Goal: Task Accomplishment & Management: Complete application form

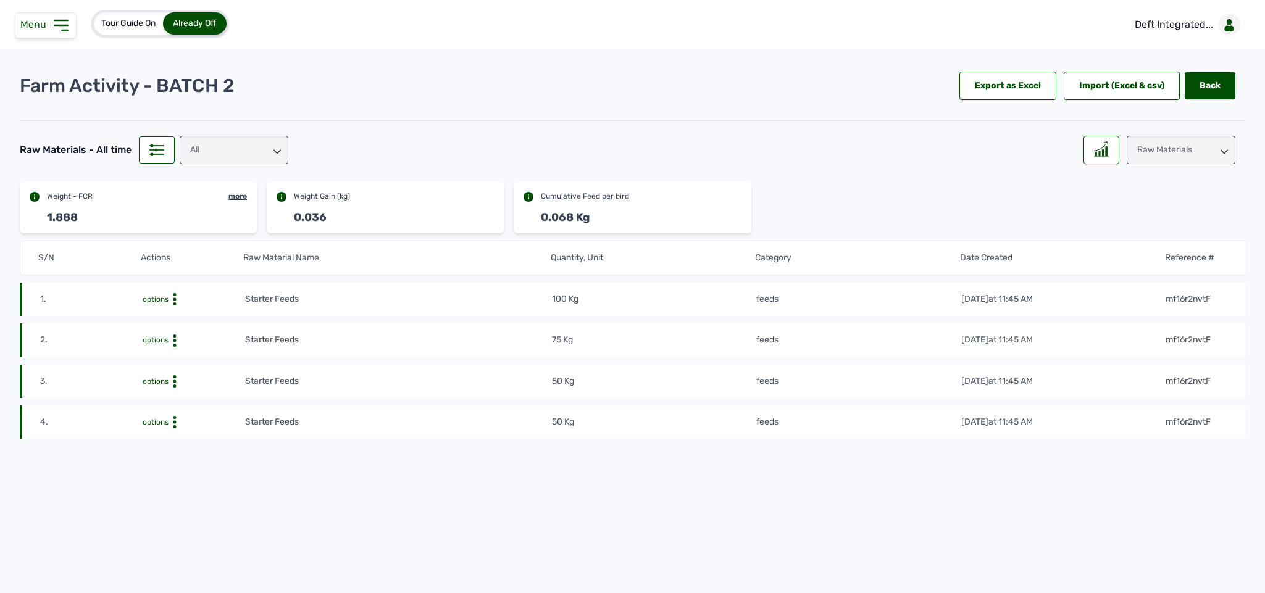
click at [59, 26] on icon at bounding box center [60, 25] width 13 height 10
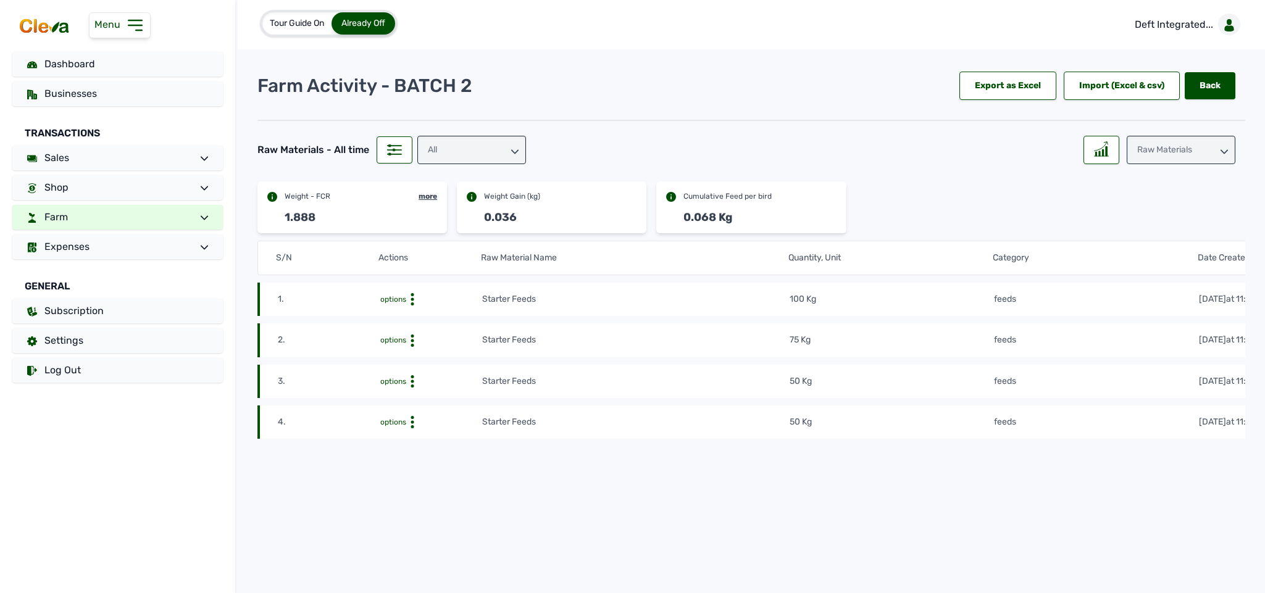
click at [154, 217] on link "Farm" at bounding box center [117, 217] width 211 height 25
click at [91, 235] on div "Farm Inventory Add Raw Materials Add Pen & Activites" at bounding box center [117, 263] width 211 height 57
click at [84, 277] on link "Add Pen & Activites" at bounding box center [135, 280] width 176 height 17
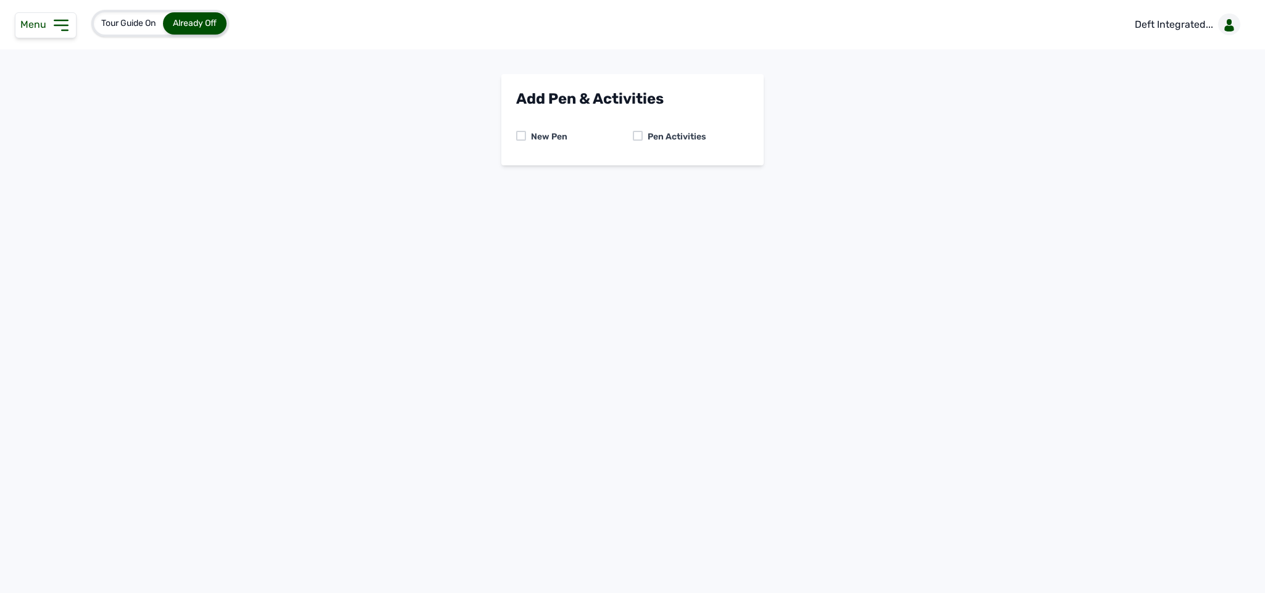
click at [54, 19] on icon at bounding box center [61, 25] width 20 height 20
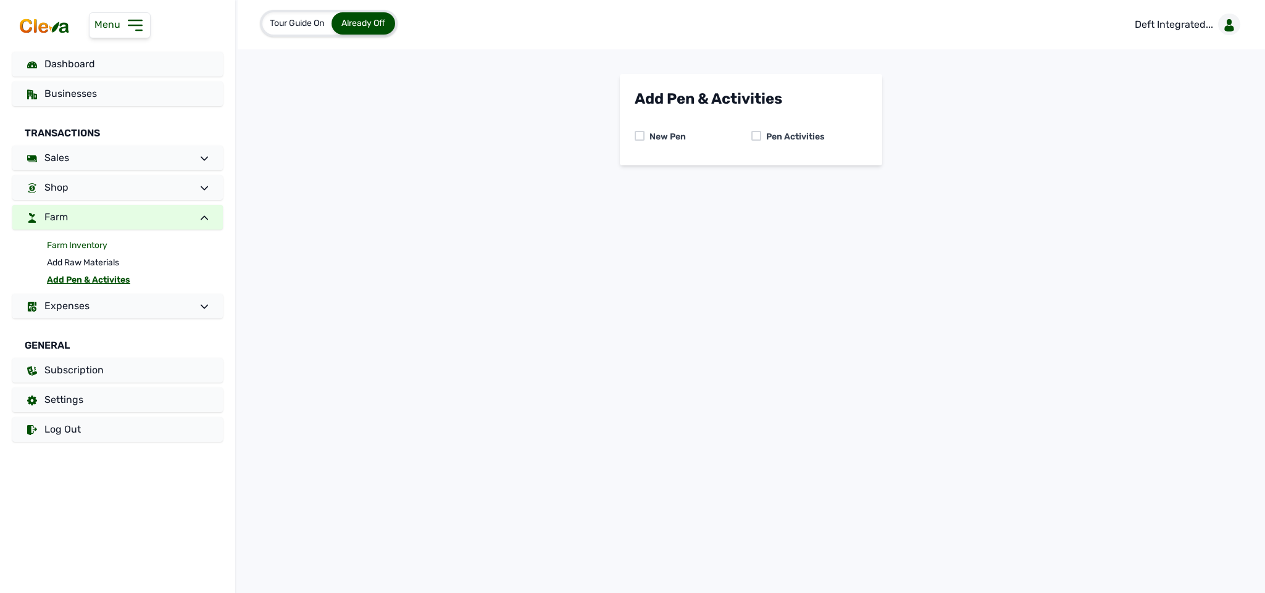
click at [87, 245] on link "Farm Inventory" at bounding box center [135, 245] width 176 height 17
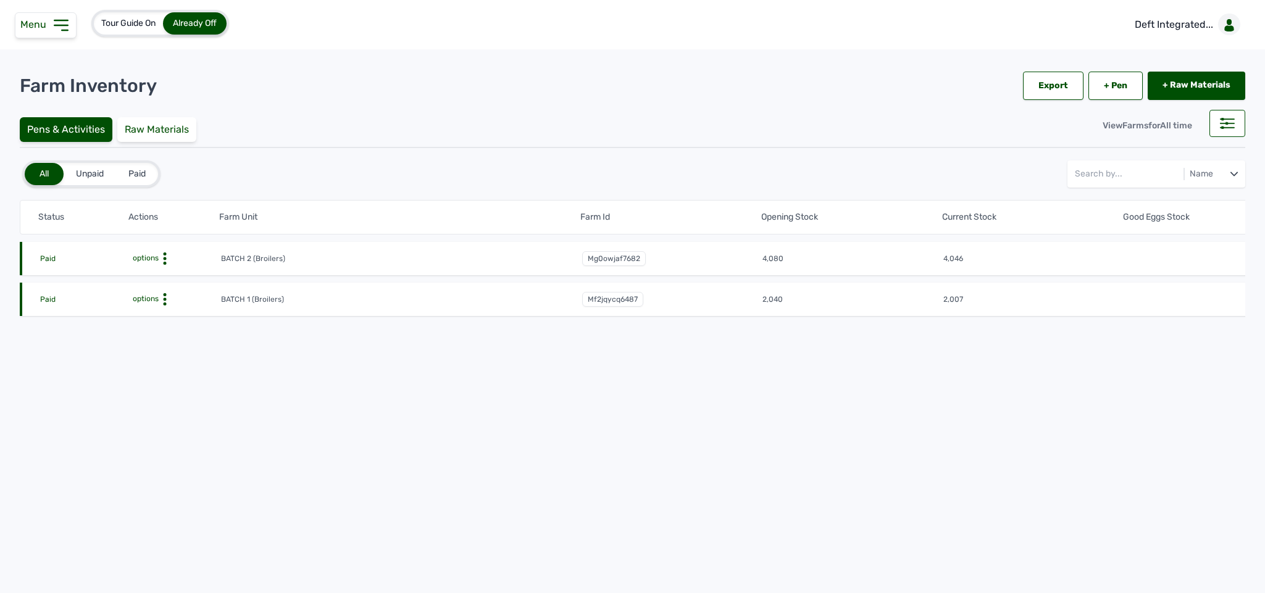
click at [167, 298] on icon at bounding box center [165, 299] width 12 height 12
click at [159, 319] on div "Farm Activities" at bounding box center [176, 318] width 88 height 15
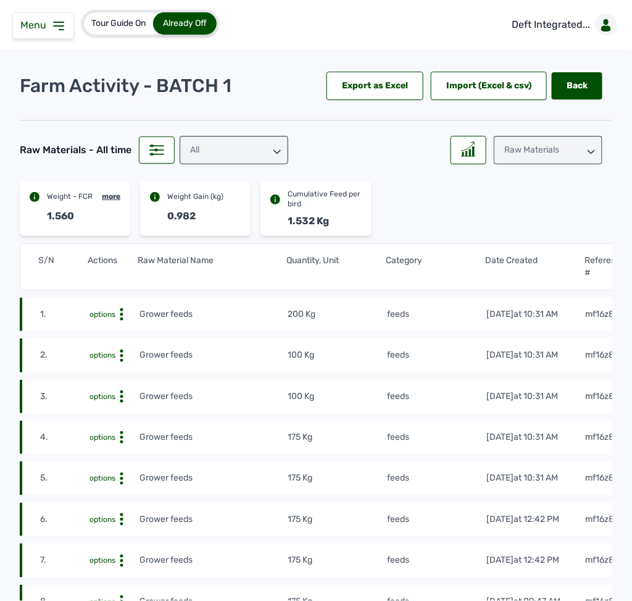
click at [551, 150] on div "Raw Materials" at bounding box center [548, 150] width 109 height 28
click at [61, 25] on icon at bounding box center [58, 26] width 15 height 15
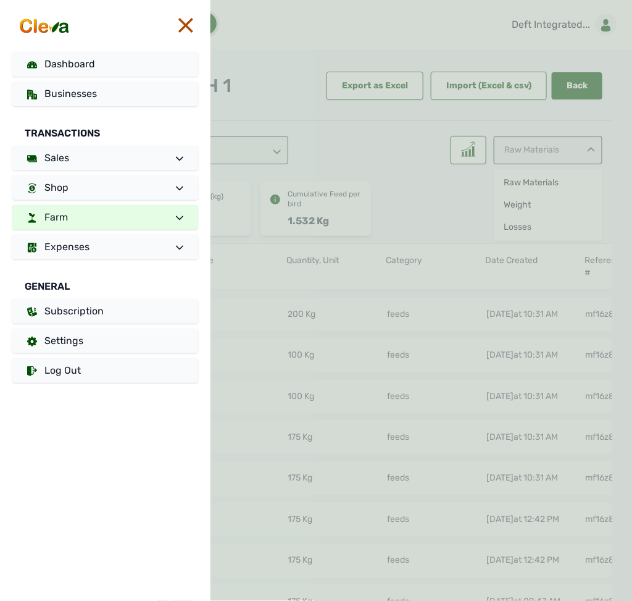
click at [134, 219] on link "Farm" at bounding box center [105, 217] width 186 height 25
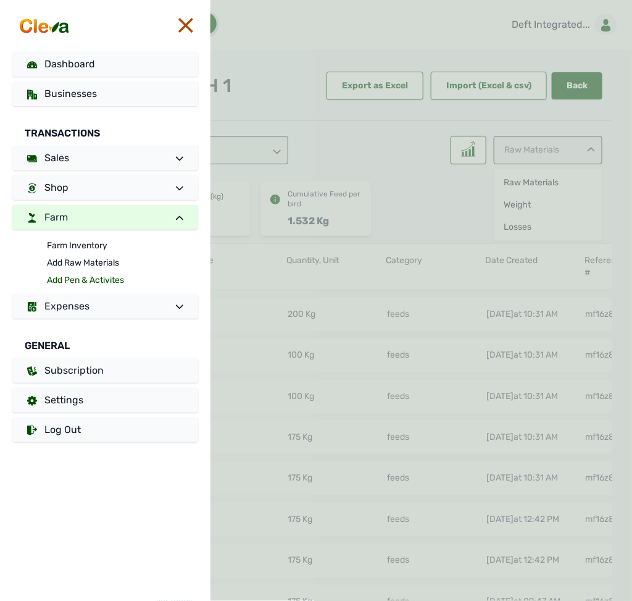
click at [86, 276] on link "Add Pen & Activites" at bounding box center [122, 280] width 151 height 17
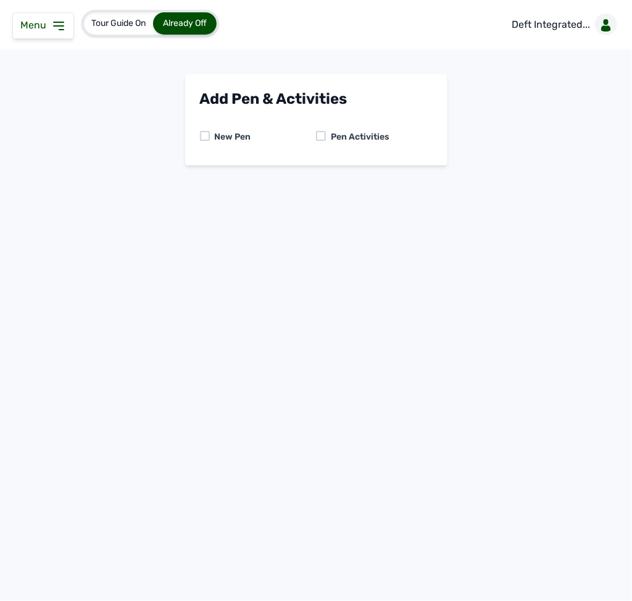
click at [316, 134] on div at bounding box center [321, 136] width 10 height 10
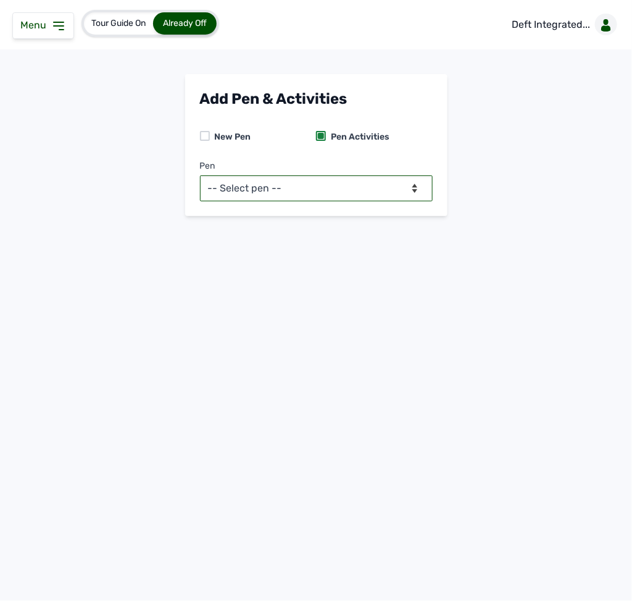
click at [323, 195] on select "-- Select pen -- BATCH 1 (Broilers) BATCH 2 (Broilers)" at bounding box center [316, 188] width 233 height 26
select select "mf2jqycq6487"
click at [200, 175] on select "-- Select pen -- BATCH 1 (Broilers) BATCH 2 (Broilers)" at bounding box center [316, 188] width 233 height 26
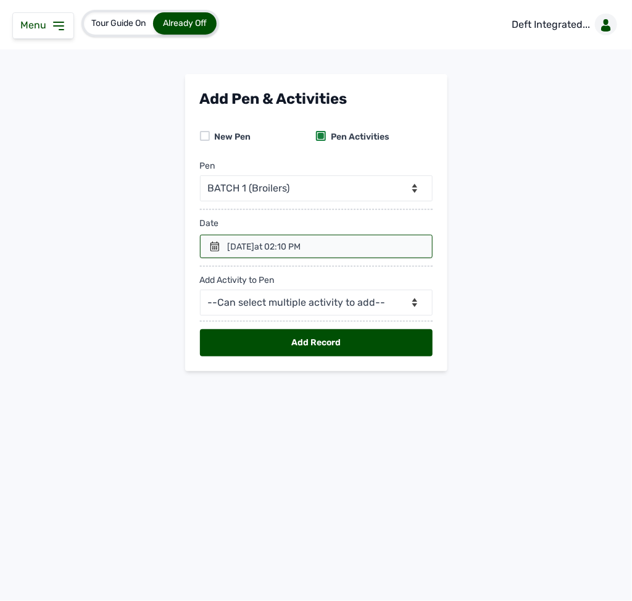
click at [203, 245] on div at bounding box center [316, 246] width 233 height 23
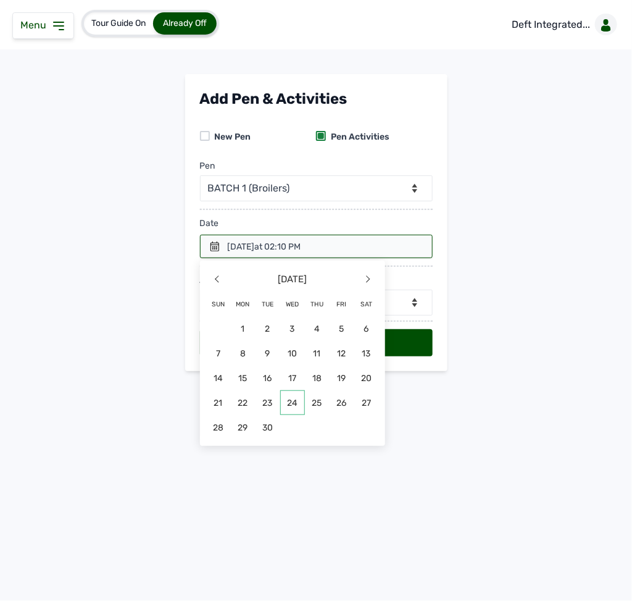
click at [301, 399] on span "24" at bounding box center [292, 402] width 25 height 25
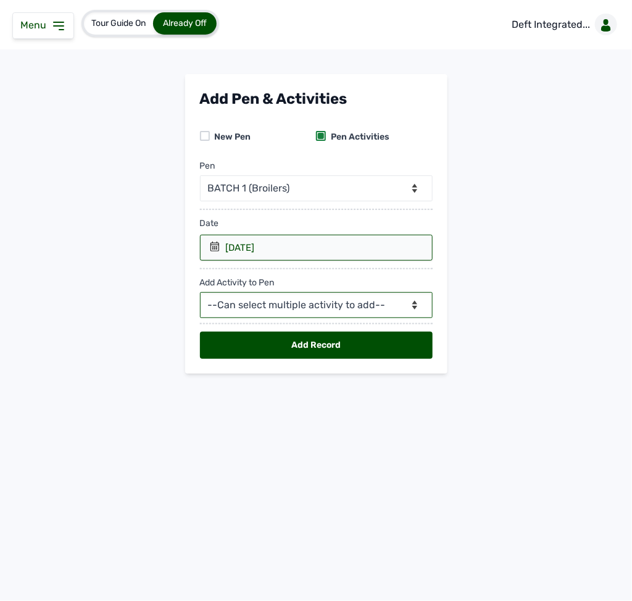
click at [295, 308] on select "--Can select multiple activity to add-- Raw Material Losses Weight" at bounding box center [316, 305] width 233 height 26
select select "Raw Material"
click at [200, 295] on select "--Can select multiple activity to add-- Raw Material Losses Weight" at bounding box center [316, 305] width 233 height 26
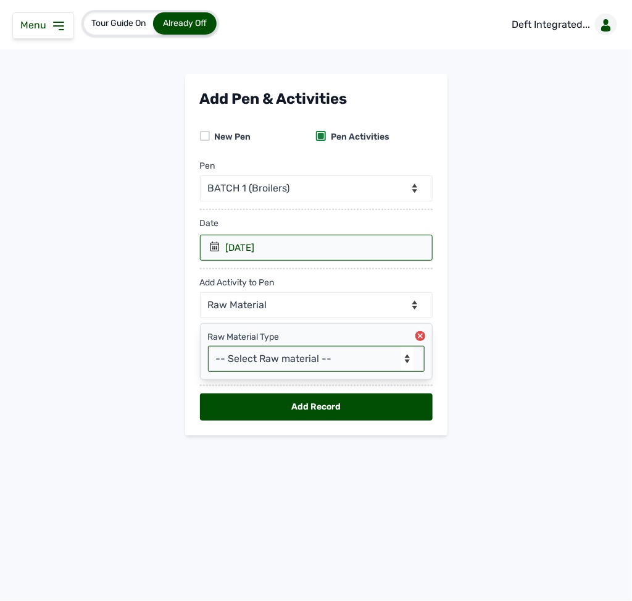
click at [278, 362] on select "-- Select Raw material -- feeds medications vaccines Biomass Fuel" at bounding box center [316, 359] width 217 height 26
select select "feeds"
click at [208, 350] on select "-- Select Raw material -- feeds medications vaccines Biomass Fuel" at bounding box center [316, 359] width 217 height 26
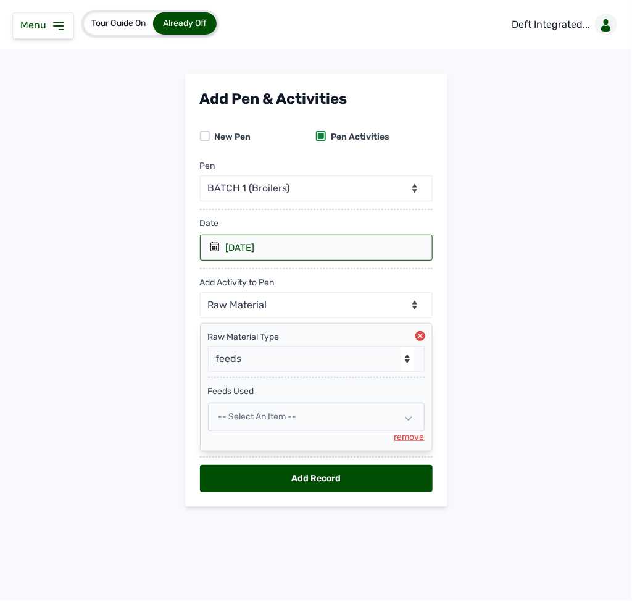
click at [271, 419] on span "-- Select an Item --" at bounding box center [258, 416] width 78 height 10
select select
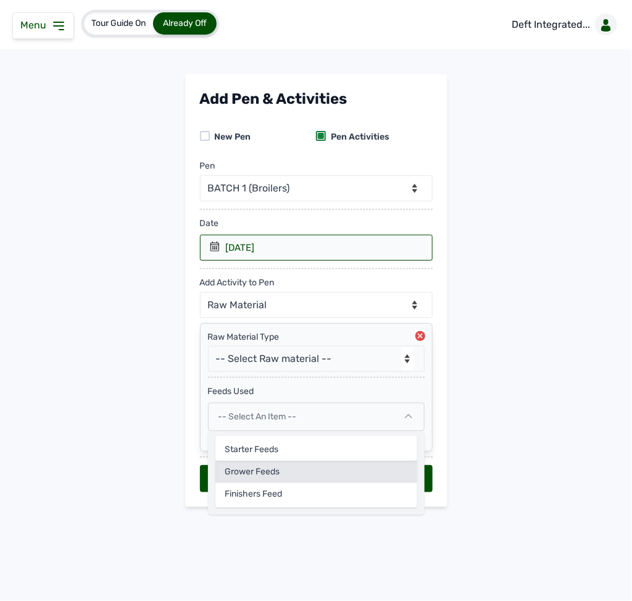
click at [266, 476] on div "Grower feeds" at bounding box center [317, 472] width 202 height 22
select select
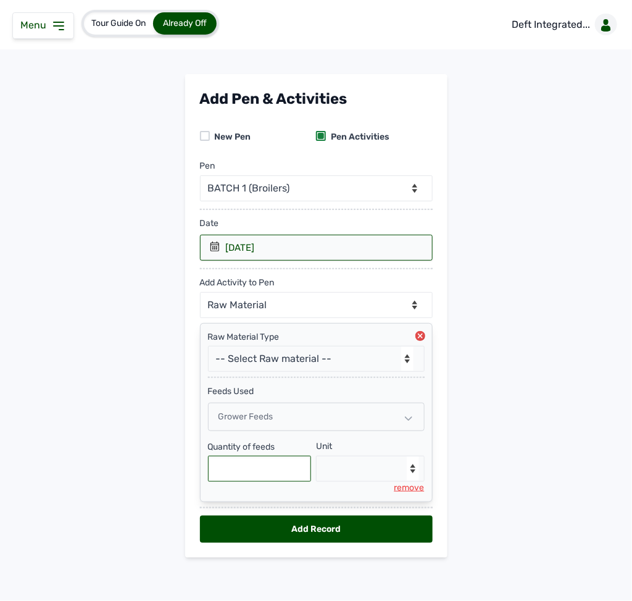
click at [265, 469] on input "text" at bounding box center [260, 469] width 104 height 26
type input "250"
click at [339, 469] on select "--Select unit-- Bag(s) Kg" at bounding box center [370, 469] width 109 height 26
select select "Kg"
click at [316, 461] on select "--Select unit-- Bag(s) Kg" at bounding box center [370, 469] width 109 height 26
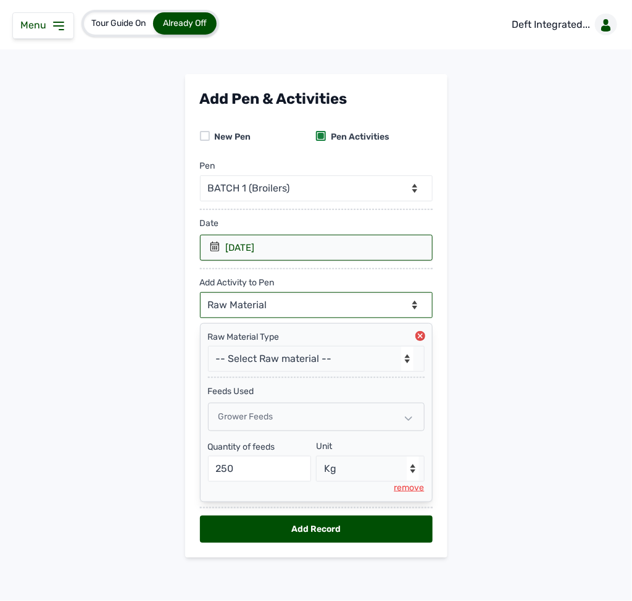
click at [277, 311] on select "--Can select multiple activity to add-- Raw Material Losses Weight" at bounding box center [316, 305] width 233 height 26
click at [200, 295] on select "--Can select multiple activity to add-- Raw Material Losses Weight" at bounding box center [316, 305] width 233 height 26
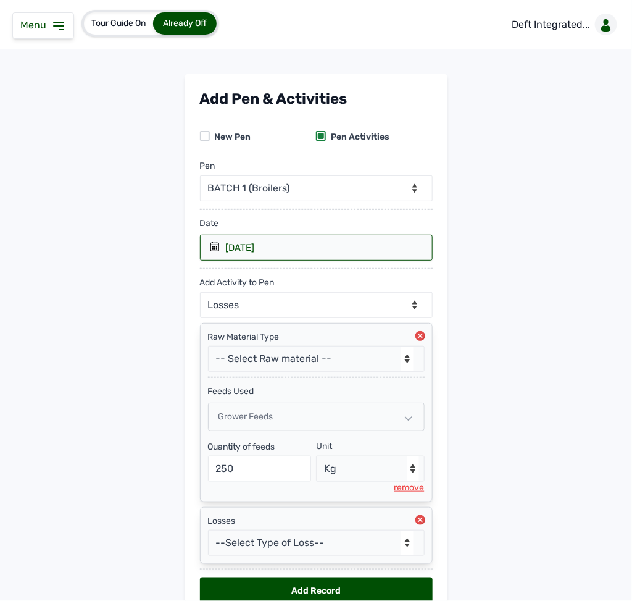
click at [419, 524] on circle at bounding box center [421, 520] width 10 height 10
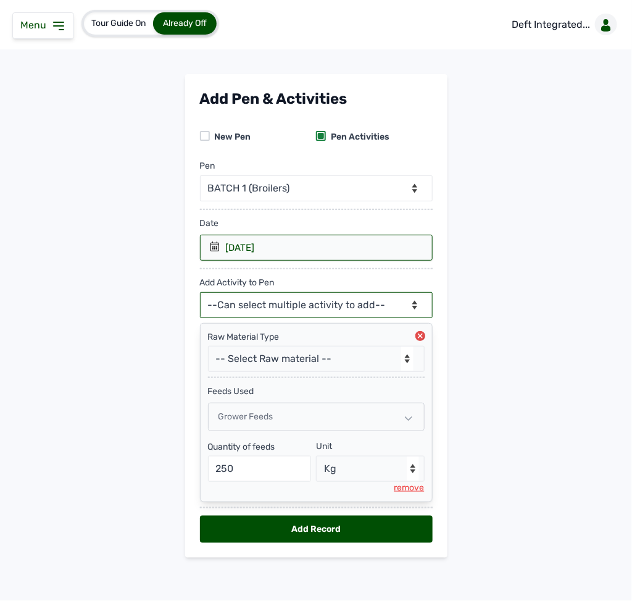
click at [334, 295] on select "--Can select multiple activity to add-- Raw Material Losses Weight" at bounding box center [316, 305] width 233 height 26
select select "Weight"
click at [200, 295] on select "--Can select multiple activity to add-- Raw Material Losses Weight" at bounding box center [316, 305] width 233 height 26
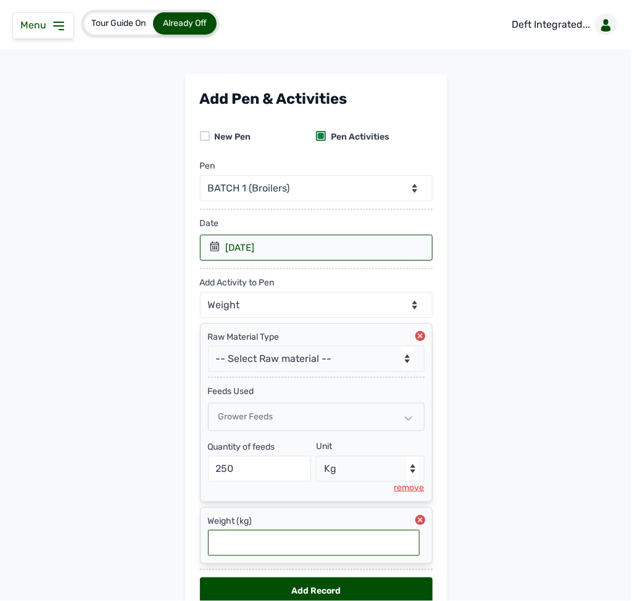
click at [256, 545] on input "text" at bounding box center [314, 543] width 212 height 26
type input "1.068"
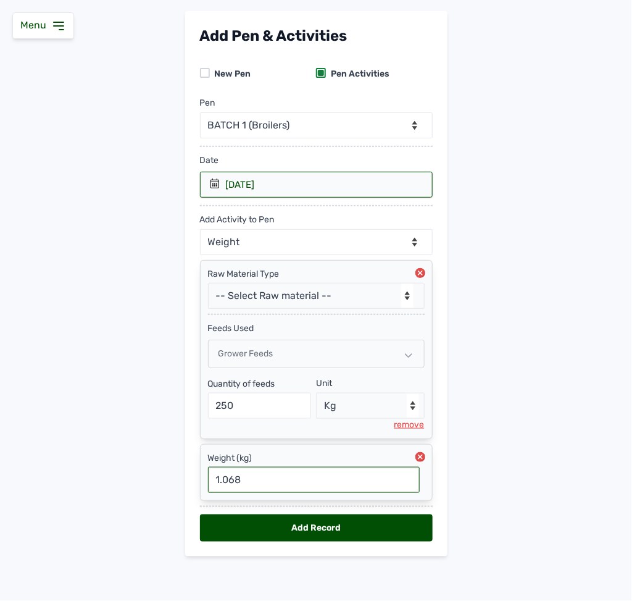
scroll to position [71, 0]
click at [398, 521] on div "Add Record" at bounding box center [316, 527] width 233 height 27
select select "null"
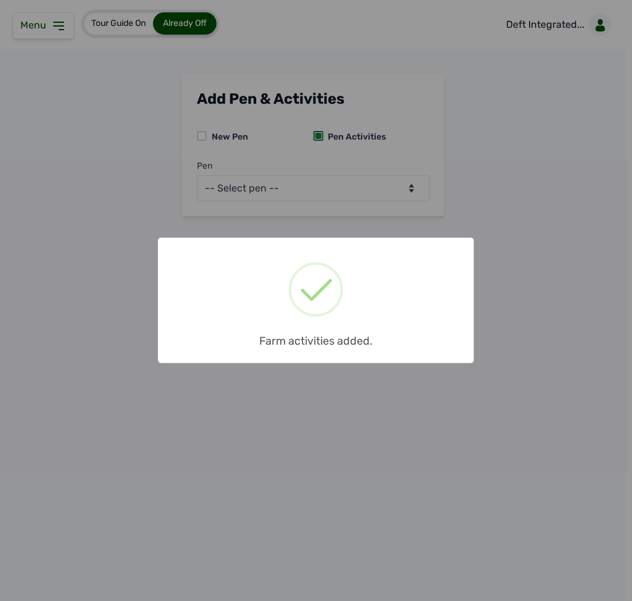
scroll to position [0, 0]
drag, startPoint x: 366, startPoint y: 178, endPoint x: 371, endPoint y: 189, distance: 11.6
click at [371, 189] on div "× Farm activities added. OK No Cancel" at bounding box center [316, 300] width 632 height 601
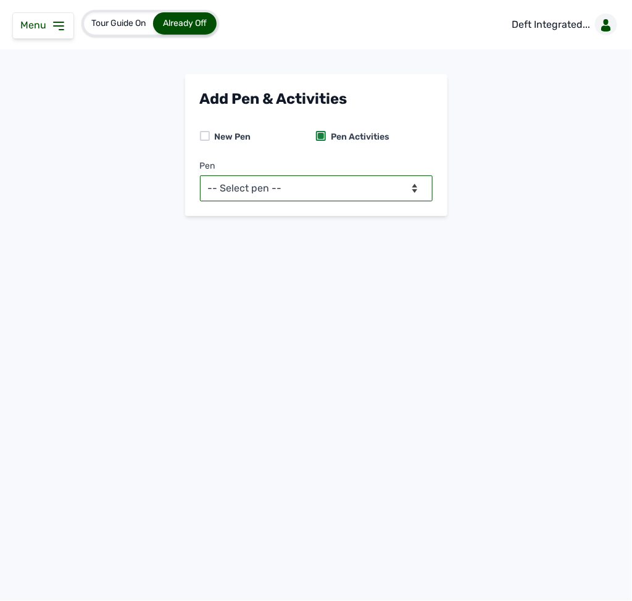
click at [371, 189] on select "-- Select pen -- BATCH 1 (Broilers) BATCH 2 (Broilers)" at bounding box center [316, 188] width 233 height 26
select select "mf2jqycq6487"
click at [200, 175] on select "-- Select pen -- BATCH 1 (Broilers) BATCH 2 (Broilers)" at bounding box center [316, 188] width 233 height 26
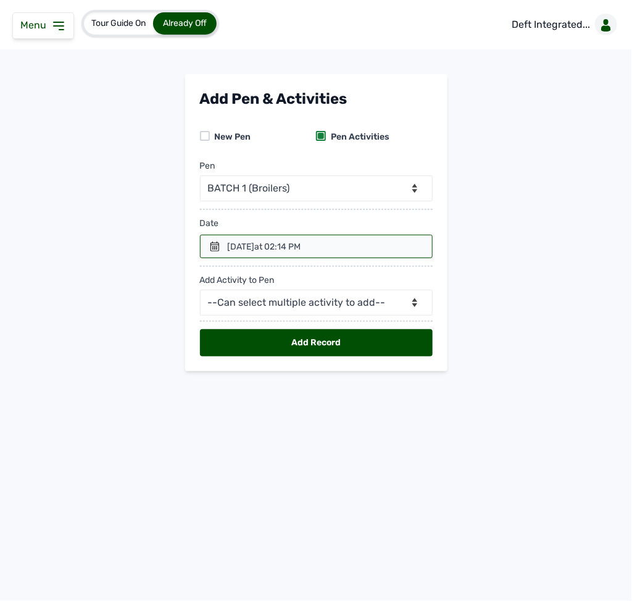
click at [220, 245] on div at bounding box center [316, 246] width 233 height 23
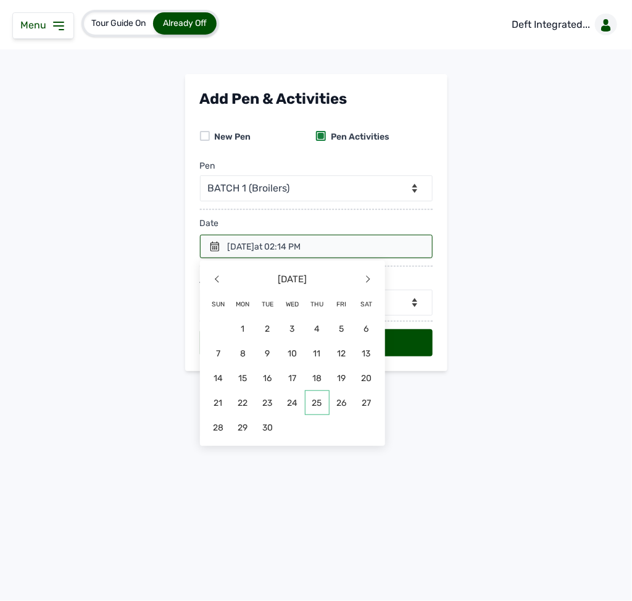
click at [317, 400] on span "25" at bounding box center [317, 402] width 25 height 25
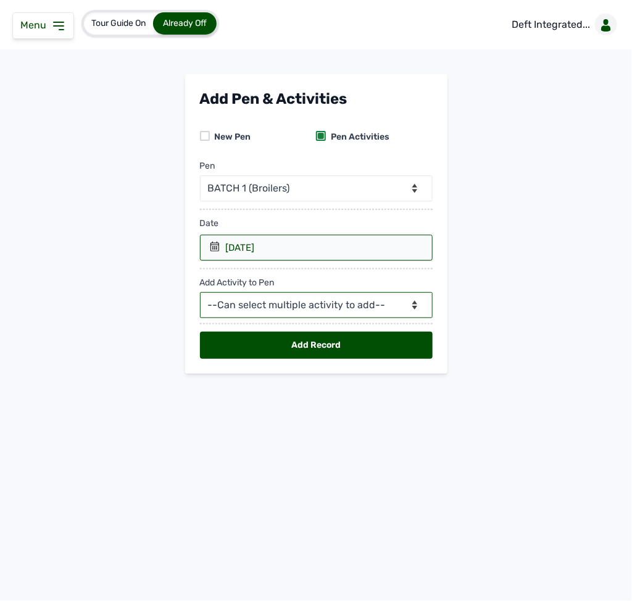
click at [315, 303] on select "--Can select multiple activity to add-- Raw Material Losses Weight" at bounding box center [316, 305] width 233 height 26
select select "Raw Material"
click at [200, 295] on select "--Can select multiple activity to add-- Raw Material Losses Weight" at bounding box center [316, 305] width 233 height 26
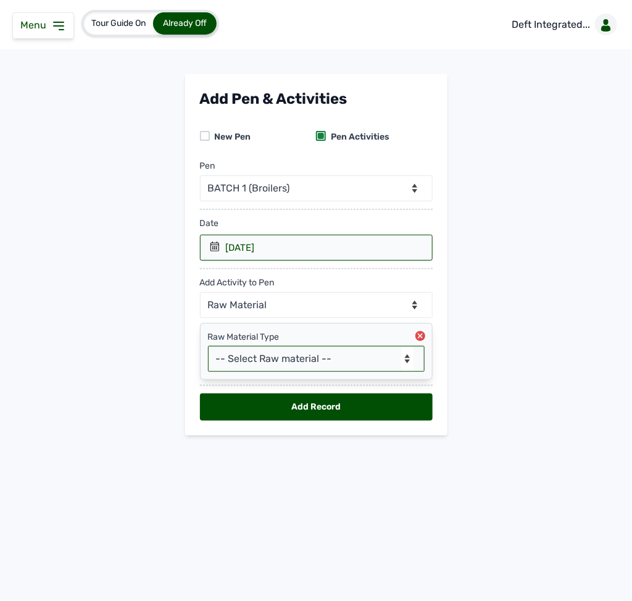
click at [296, 363] on select "-- Select Raw material -- feeds medications vaccines Biomass Fuel" at bounding box center [316, 359] width 217 height 26
select select "feeds"
click at [208, 350] on select "-- Select Raw material -- feeds medications vaccines Biomass Fuel" at bounding box center [316, 359] width 217 height 26
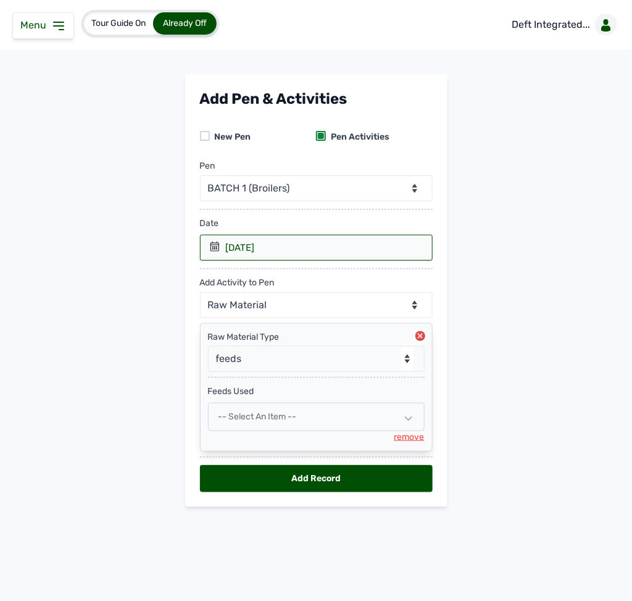
click at [276, 422] on span "-- Select an Item --" at bounding box center [258, 416] width 78 height 10
select select
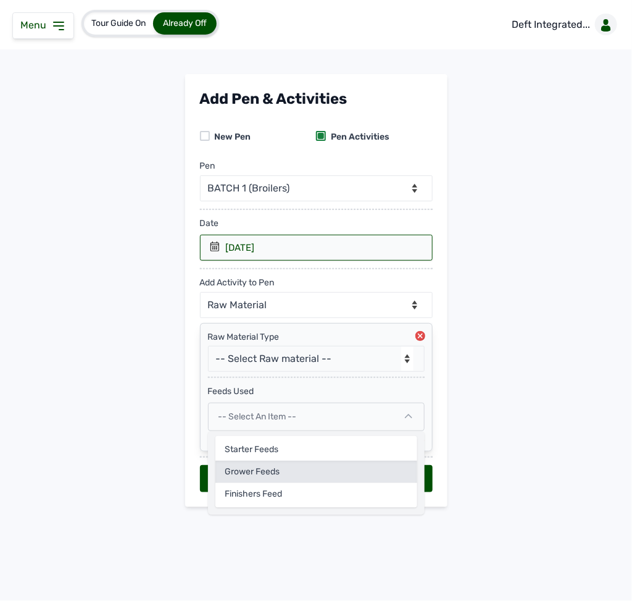
click at [270, 480] on div "Grower feeds" at bounding box center [317, 472] width 202 height 22
select select
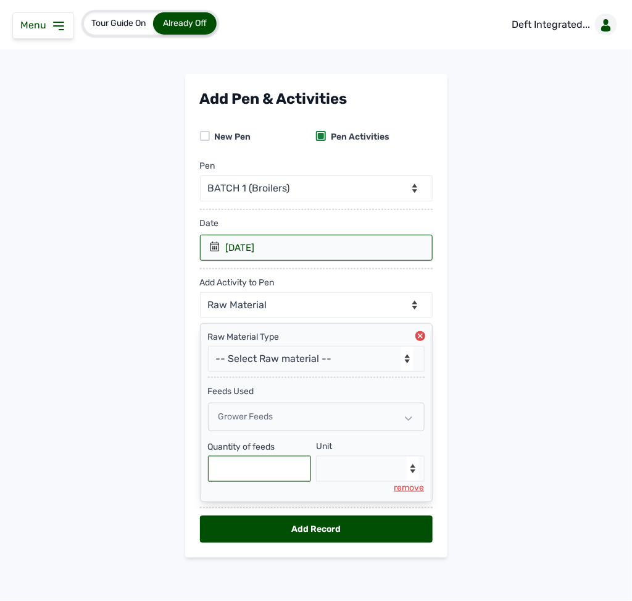
click at [270, 480] on input "text" at bounding box center [260, 469] width 104 height 26
type input "250"
click at [321, 479] on select "--Select unit-- Bag(s) Kg" at bounding box center [370, 469] width 109 height 26
select select "Kg"
click at [316, 461] on select "--Select unit-- Bag(s) Kg" at bounding box center [370, 469] width 109 height 26
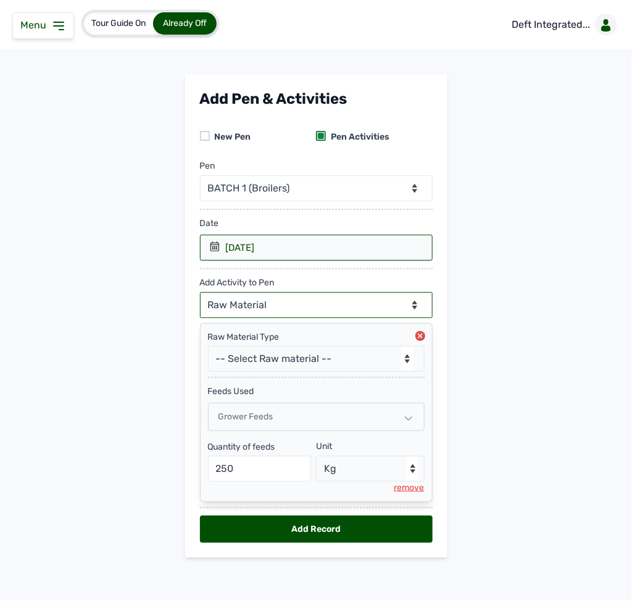
click at [359, 311] on select "--Can select multiple activity to add-- Raw Material Losses Weight" at bounding box center [316, 305] width 233 height 26
select select "Losses"
click at [200, 295] on select "--Can select multiple activity to add-- Raw Material Losses Weight" at bounding box center [316, 305] width 233 height 26
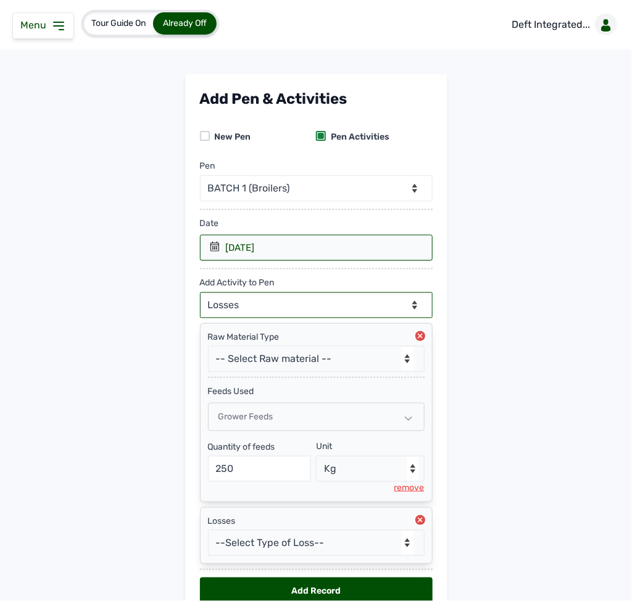
scroll to position [71, 0]
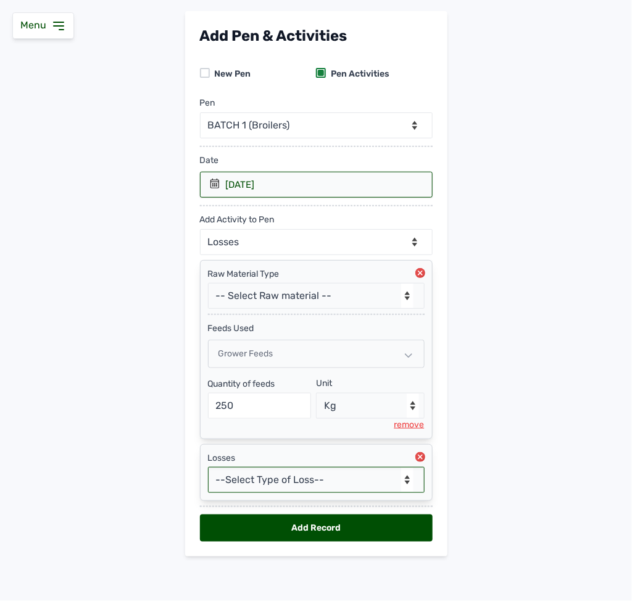
click at [300, 484] on select "--Select Type of Loss-- Mortality Culled Theft" at bounding box center [316, 480] width 217 height 26
select select "Mortality"
click at [208, 467] on select "--Select Type of Loss-- Mortality Culled Theft" at bounding box center [316, 480] width 217 height 26
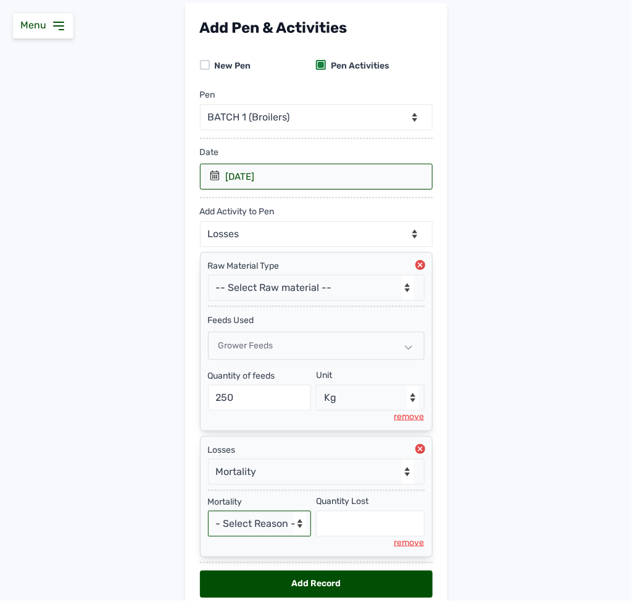
click at [262, 530] on select "- Select Reason - Disease Late Vaccination Wrong Vaccination Heat [MEDICAL_DATA…" at bounding box center [260, 524] width 104 height 26
select select "Others"
click at [208, 519] on select "- Select Reason - Disease Late Vaccination Wrong Vaccination Heat [MEDICAL_DATA…" at bounding box center [260, 524] width 104 height 26
select select "null"
click at [356, 537] on input "text" at bounding box center [370, 524] width 109 height 26
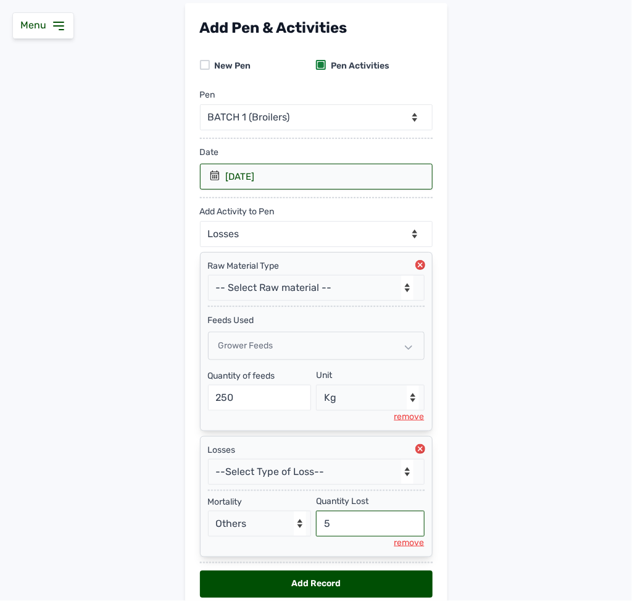
type input "5"
click at [297, 236] on select "--Can select multiple activity to add-- Raw Material Losses Weight" at bounding box center [316, 234] width 233 height 26
select select "Weight"
click at [200, 224] on select "--Can select multiple activity to add-- Raw Material Losses Weight" at bounding box center [316, 234] width 233 height 26
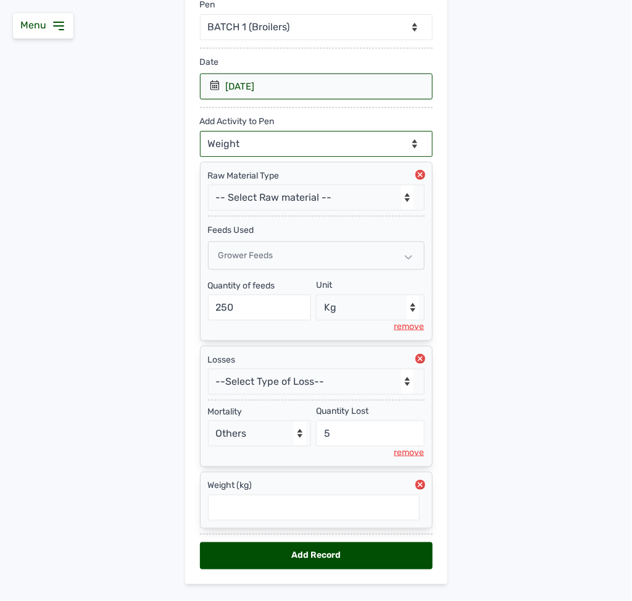
scroll to position [200, 0]
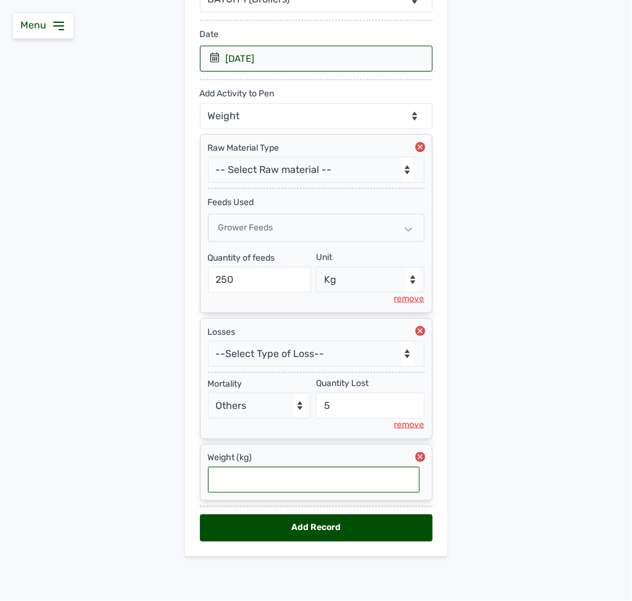
click at [298, 475] on input "text" at bounding box center [314, 480] width 212 height 26
type input "1.1"
click at [367, 530] on div "Add Record" at bounding box center [316, 527] width 233 height 27
select select "null"
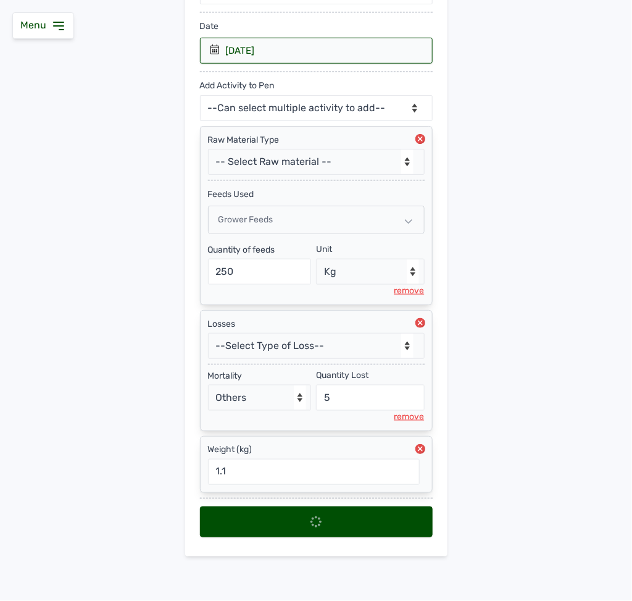
scroll to position [0, 0]
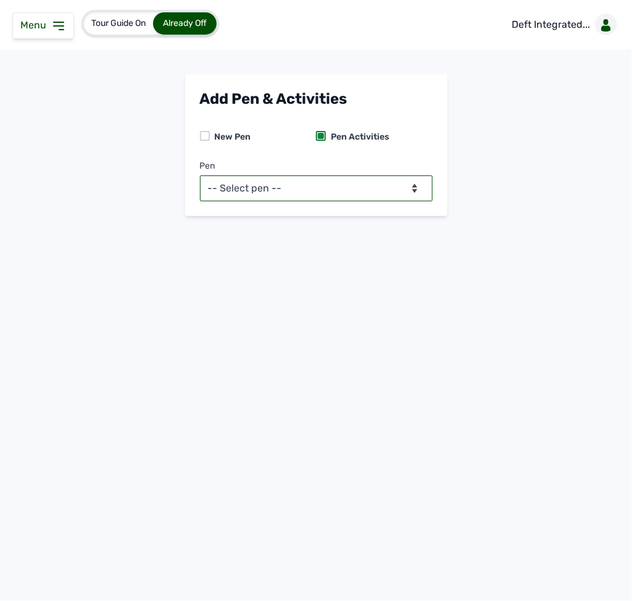
click at [359, 186] on select "-- Select pen -- BATCH 1 (Broilers) BATCH 2 (Broilers)" at bounding box center [316, 188] width 233 height 26
select select "mf2jqycq6487"
click at [200, 175] on select "-- Select pen -- BATCH 1 (Broilers) BATCH 2 (Broilers)" at bounding box center [316, 188] width 233 height 26
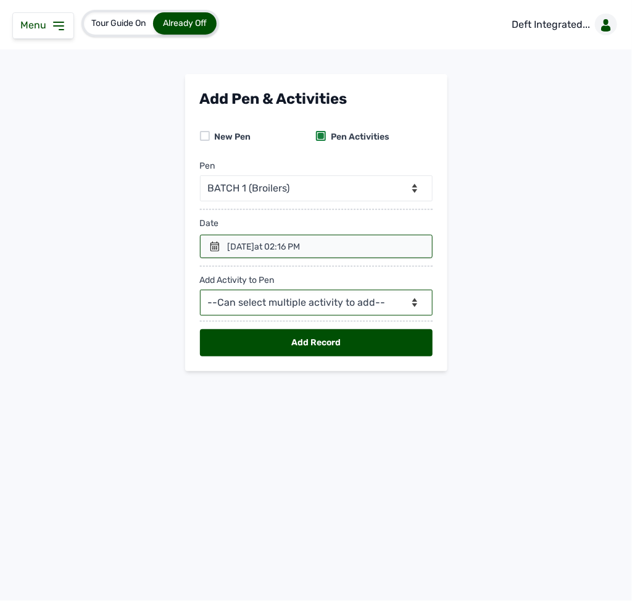
click at [235, 304] on select "--Can select multiple activity to add-- Raw Material Losses Weight" at bounding box center [316, 303] width 233 height 26
select select "Raw Material"
click at [200, 293] on select "--Can select multiple activity to add-- Raw Material Losses Weight" at bounding box center [316, 303] width 233 height 26
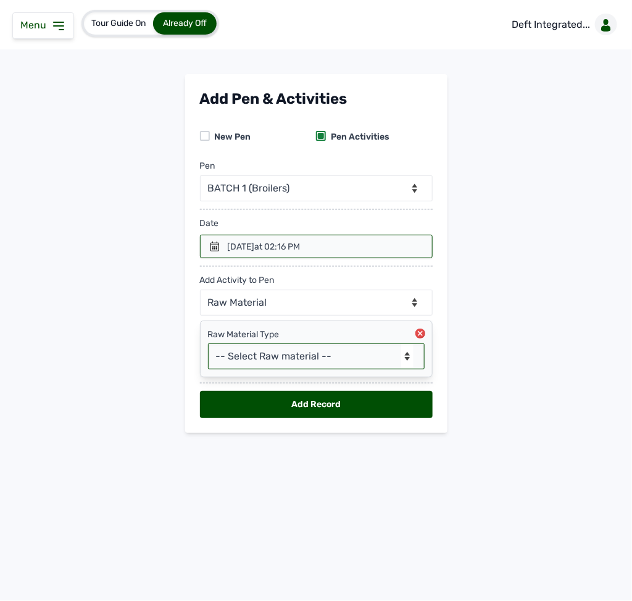
click at [228, 365] on select "-- Select Raw material -- feeds medications vaccines Biomass Fuel" at bounding box center [316, 356] width 217 height 26
select select "feeds"
click at [208, 347] on select "-- Select Raw material -- feeds medications vaccines Biomass Fuel" at bounding box center [316, 356] width 217 height 26
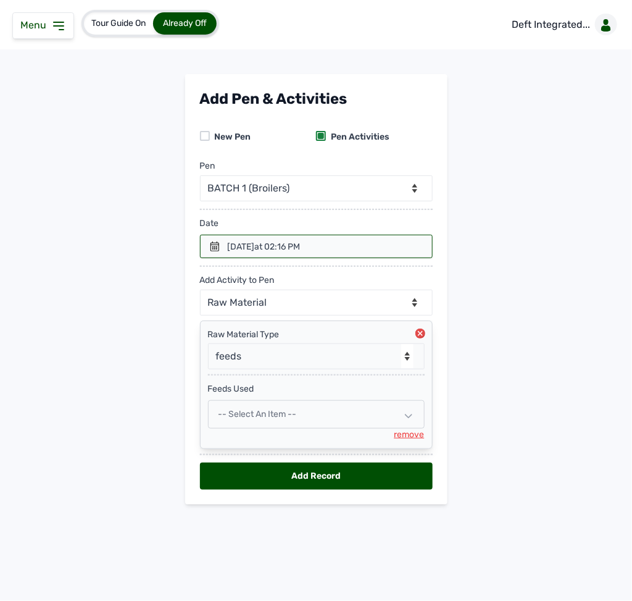
click at [228, 417] on span "-- Select an Item --" at bounding box center [258, 414] width 78 height 10
select select
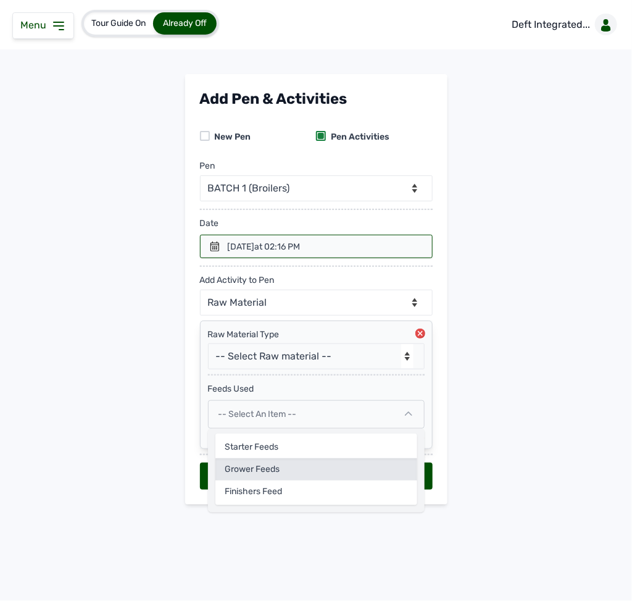
click at [243, 473] on div "Grower feeds" at bounding box center [317, 469] width 202 height 22
select select
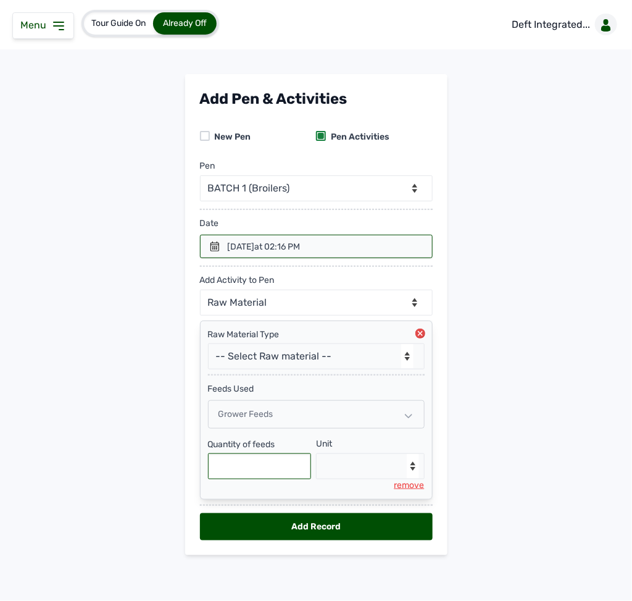
click at [243, 473] on input "text" at bounding box center [260, 466] width 104 height 26
click at [213, 243] on icon at bounding box center [215, 246] width 10 height 10
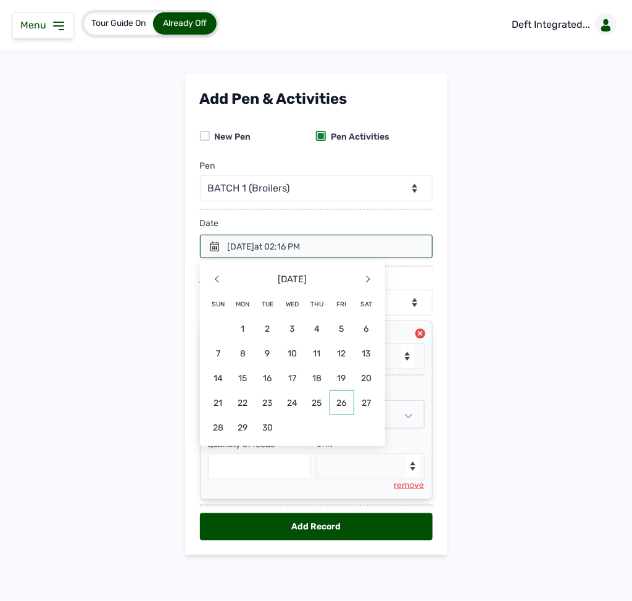
click at [332, 401] on span "26" at bounding box center [342, 402] width 25 height 25
select select "null"
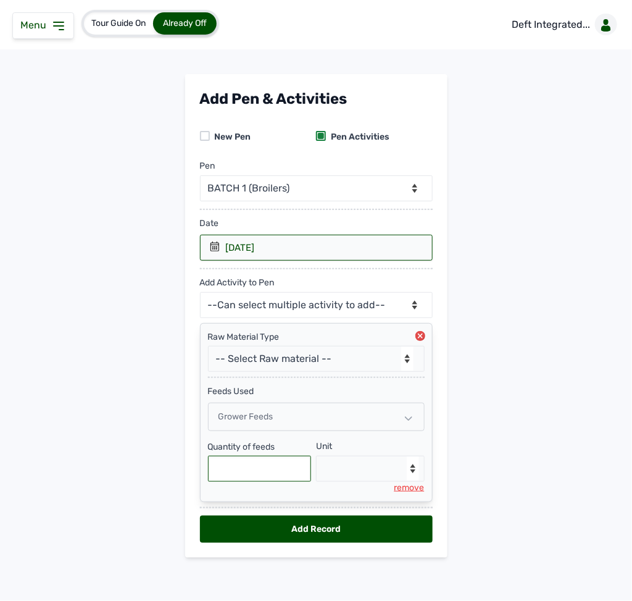
click at [282, 475] on input "text" at bounding box center [260, 469] width 104 height 26
type input "275"
click at [376, 476] on select "--Select unit-- Bag(s) Kg" at bounding box center [370, 469] width 109 height 26
select select "Kg"
click at [316, 461] on select "--Select unit-- Bag(s) Kg" at bounding box center [370, 469] width 109 height 26
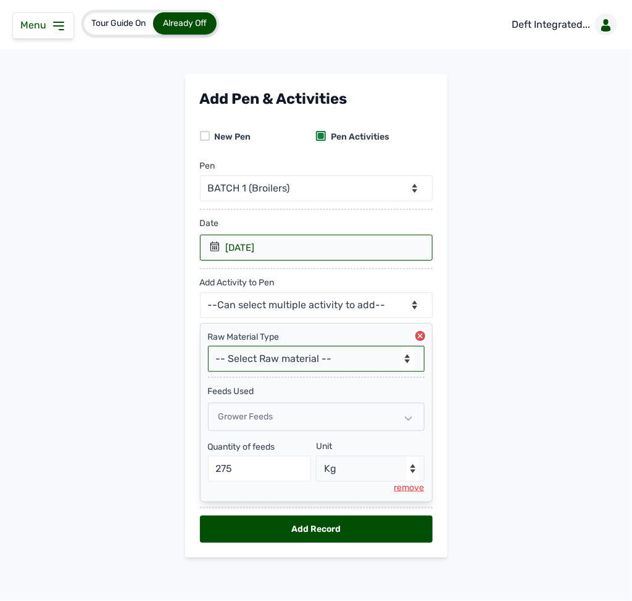
click at [304, 358] on select "-- Select Raw material -- feeds medications vaccines Biomass Fuel" at bounding box center [316, 359] width 217 height 26
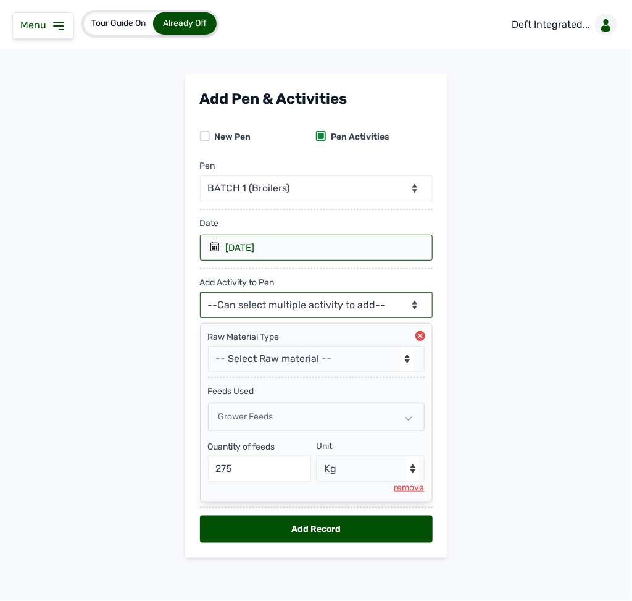
click at [319, 297] on select "--Can select multiple activity to add-- Raw Material Losses Weight" at bounding box center [316, 305] width 233 height 26
select select "Losses"
click at [200, 295] on select "--Can select multiple activity to add-- Raw Material Losses Weight" at bounding box center [316, 305] width 233 height 26
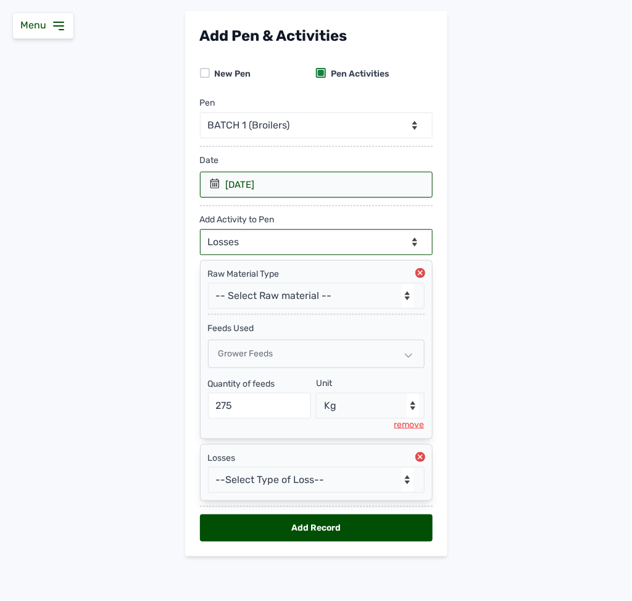
scroll to position [71, 0]
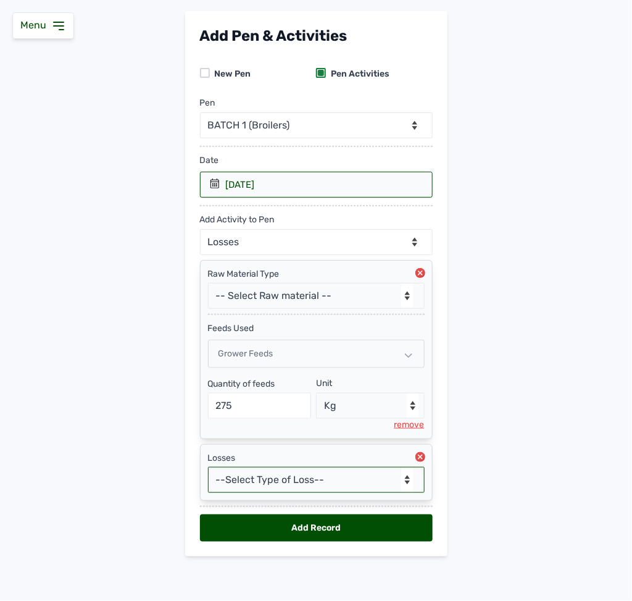
click at [269, 480] on select "--Select Type of Loss-- Mortality Culled Theft" at bounding box center [316, 480] width 217 height 26
select select "Mortality"
click at [208, 467] on select "--Select Type of Loss-- Mortality Culled Theft" at bounding box center [316, 480] width 217 height 26
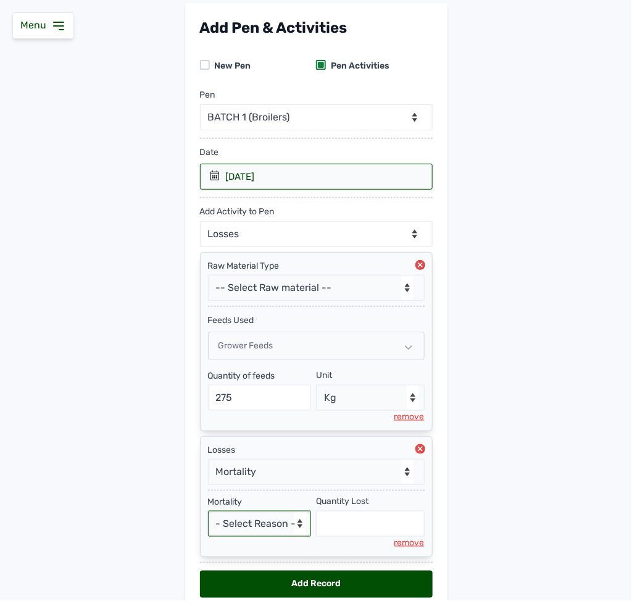
click at [232, 532] on select "- Select Reason - Disease Late Vaccination Wrong Vaccination Heat [MEDICAL_DATA…" at bounding box center [260, 524] width 104 height 26
select select "Others"
click at [208, 519] on select "- Select Reason - Disease Late Vaccination Wrong Vaccination Heat [MEDICAL_DATA…" at bounding box center [260, 524] width 104 height 26
select select "null"
click at [330, 528] on input "text" at bounding box center [370, 524] width 109 height 26
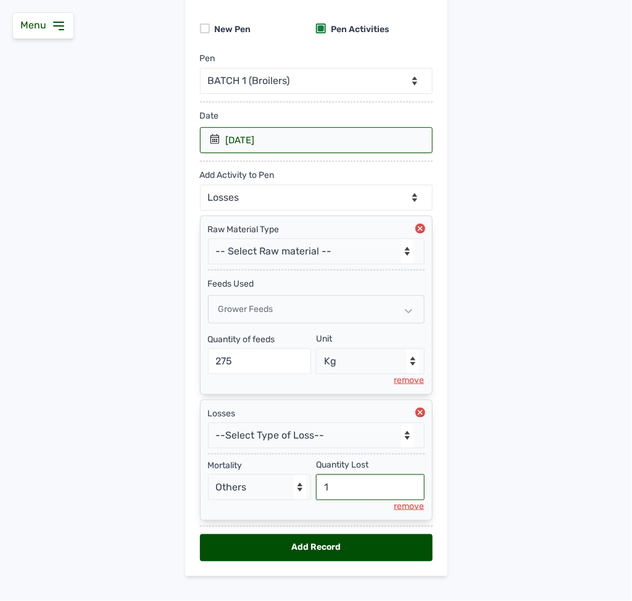
scroll to position [137, 0]
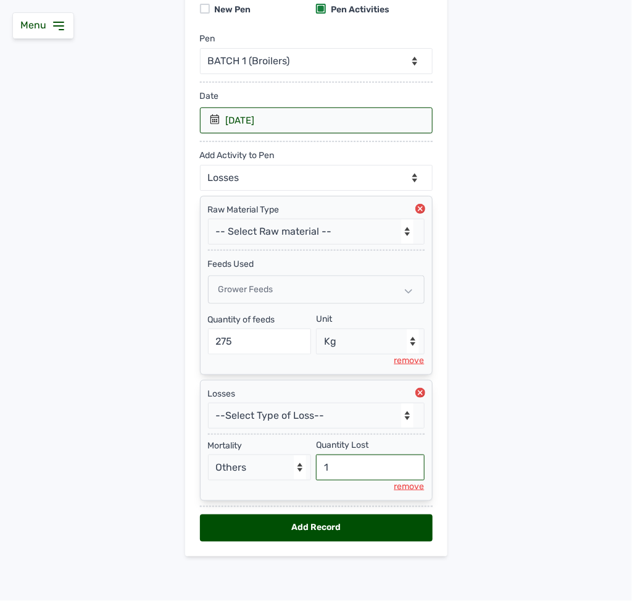
type input "1"
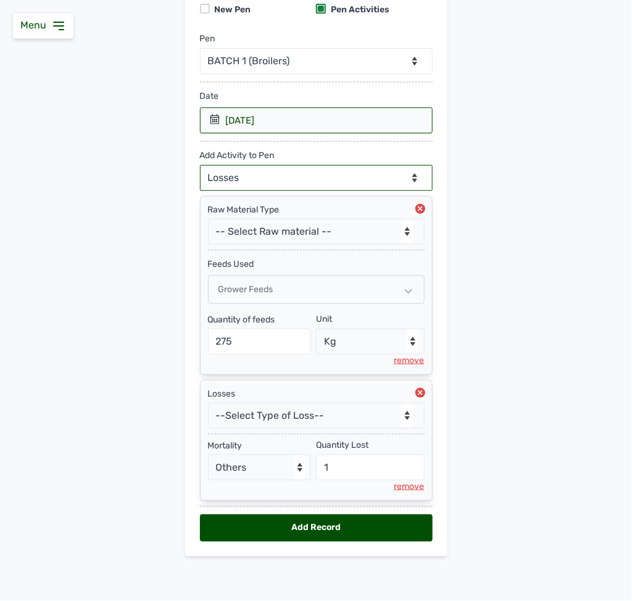
click at [308, 172] on select "--Can select multiple activity to add-- Raw Material Losses Weight" at bounding box center [316, 178] width 233 height 26
select select "Weight"
click at [200, 165] on select "--Can select multiple activity to add-- Raw Material Losses Weight" at bounding box center [316, 178] width 233 height 26
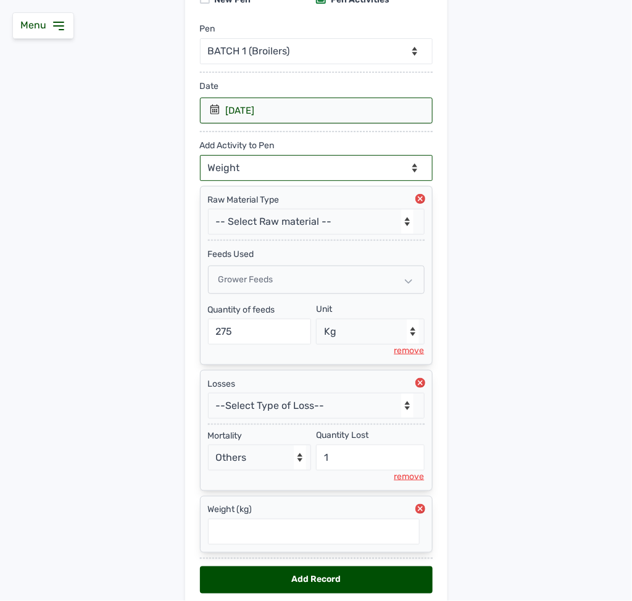
scroll to position [200, 0]
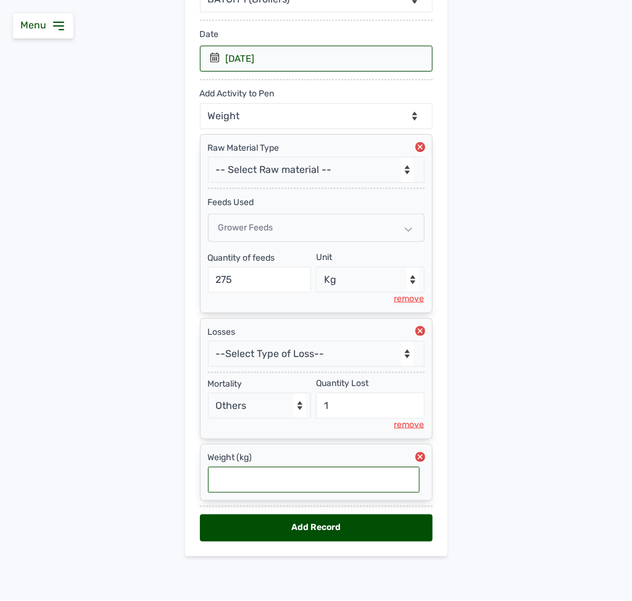
click at [258, 478] on input "text" at bounding box center [314, 480] width 212 height 26
type input "1.13"
click at [319, 527] on div "Add Record" at bounding box center [316, 527] width 233 height 27
select select "null"
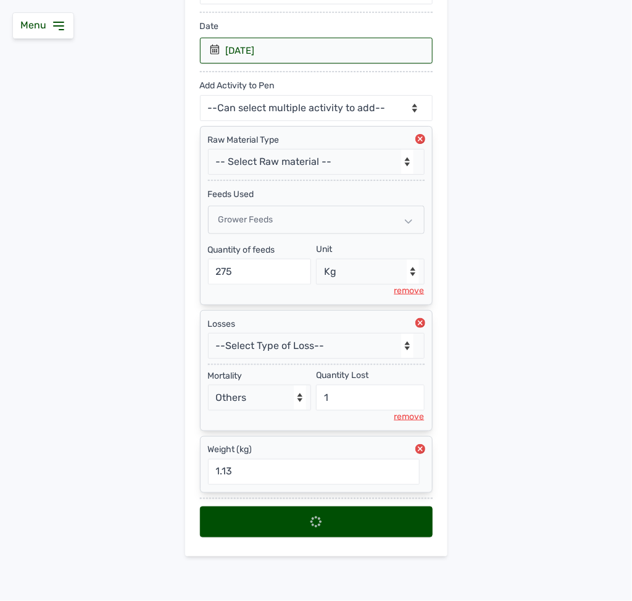
scroll to position [0, 0]
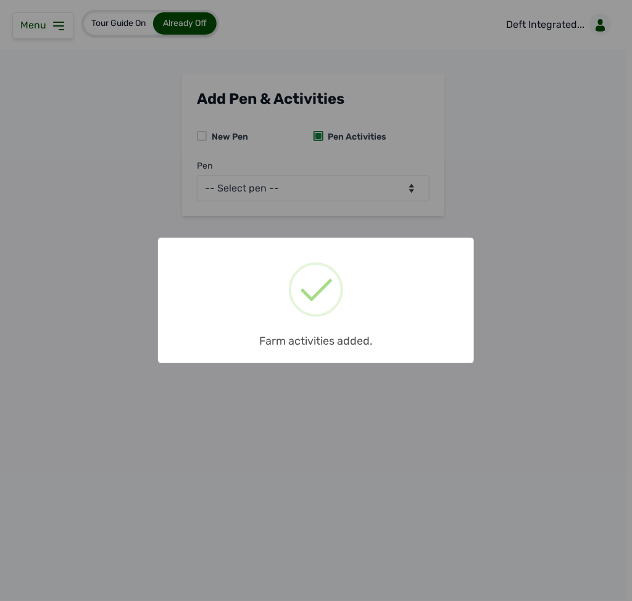
click at [460, 358] on div "× Farm activities added. OK No Cancel" at bounding box center [316, 300] width 316 height 125
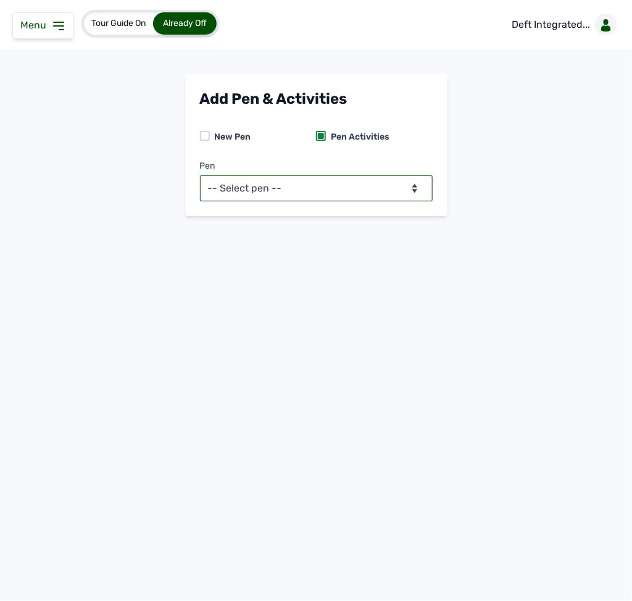
click at [393, 184] on select "-- Select pen -- BATCH 1 (Broilers) BATCH 2 (Broilers)" at bounding box center [316, 188] width 233 height 26
click at [200, 175] on select "-- Select pen -- BATCH 1 (Broilers) BATCH 2 (Broilers)" at bounding box center [316, 188] width 233 height 26
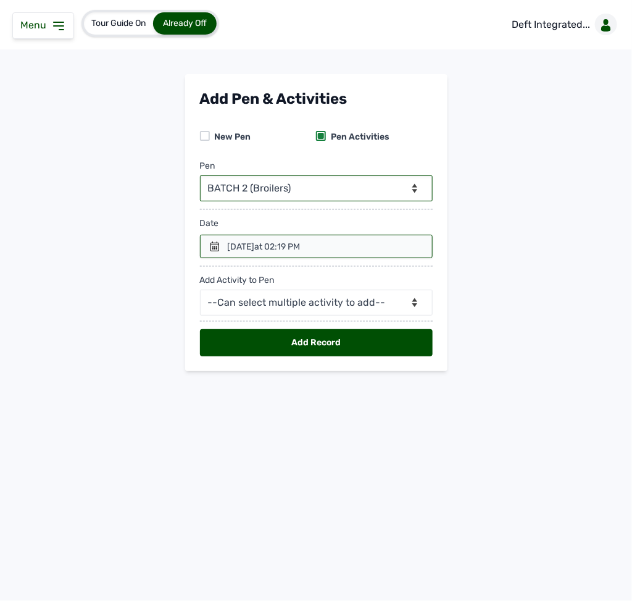
click at [372, 195] on select "-- Select pen -- BATCH 1 (Broilers) BATCH 2 (Broilers)" at bounding box center [316, 188] width 233 height 26
select select "mf2jqycq6487"
click at [200, 175] on select "-- Select pen -- BATCH 1 (Broilers) BATCH 2 (Broilers)" at bounding box center [316, 188] width 233 height 26
click at [206, 245] on div at bounding box center [316, 246] width 233 height 23
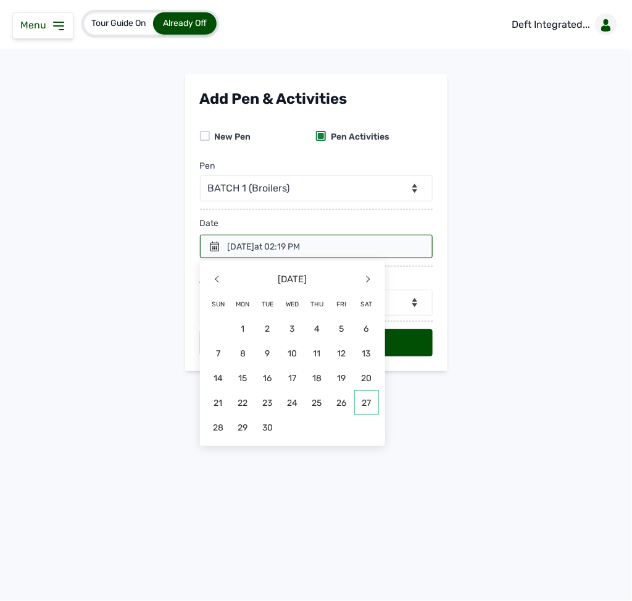
click at [363, 403] on span "27" at bounding box center [366, 402] width 25 height 25
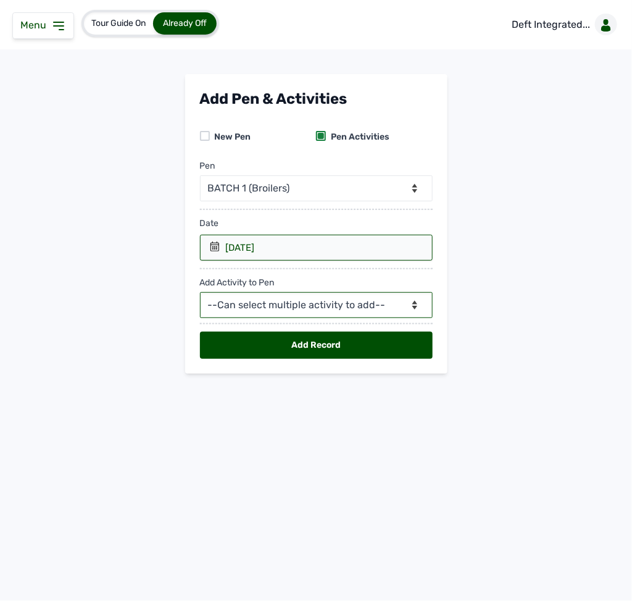
click at [328, 310] on select "--Can select multiple activity to add-- Raw Material Losses Weight" at bounding box center [316, 305] width 233 height 26
select select "Raw Material"
click at [200, 295] on select "--Can select multiple activity to add-- Raw Material Losses Weight" at bounding box center [316, 305] width 233 height 26
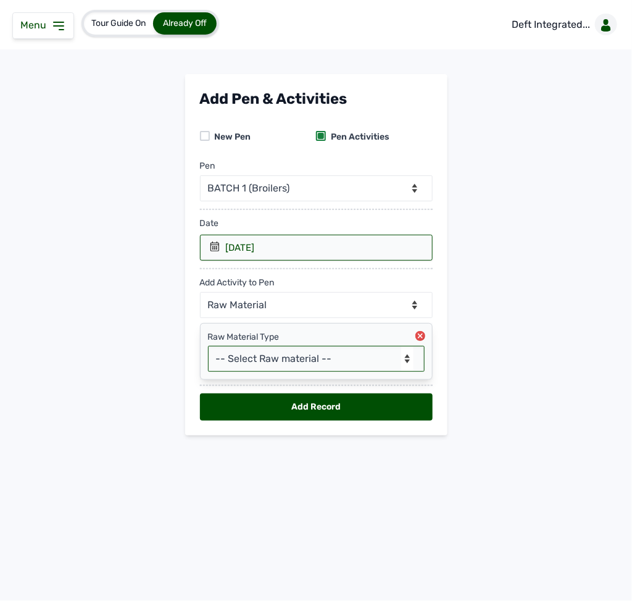
click at [293, 358] on select "-- Select Raw material -- feeds medications vaccines Biomass Fuel" at bounding box center [316, 359] width 217 height 26
select select "feeds"
click at [208, 350] on select "-- Select Raw material -- feeds medications vaccines Biomass Fuel" at bounding box center [316, 359] width 217 height 26
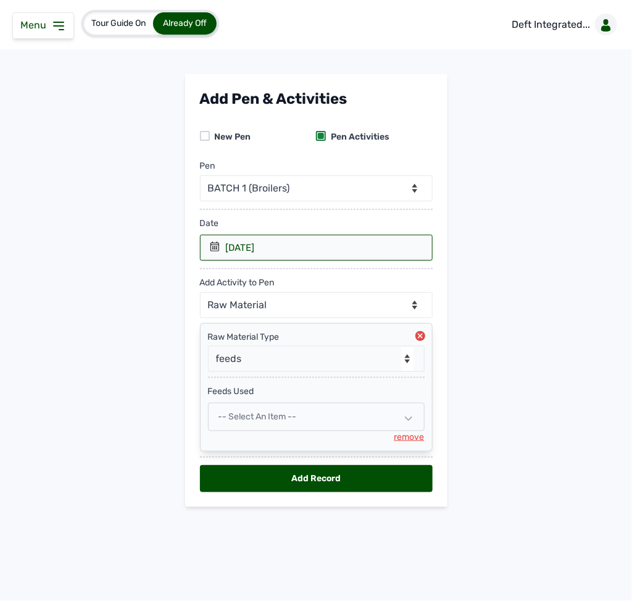
click at [340, 422] on div "-- Select an Item --" at bounding box center [316, 417] width 217 height 28
select select
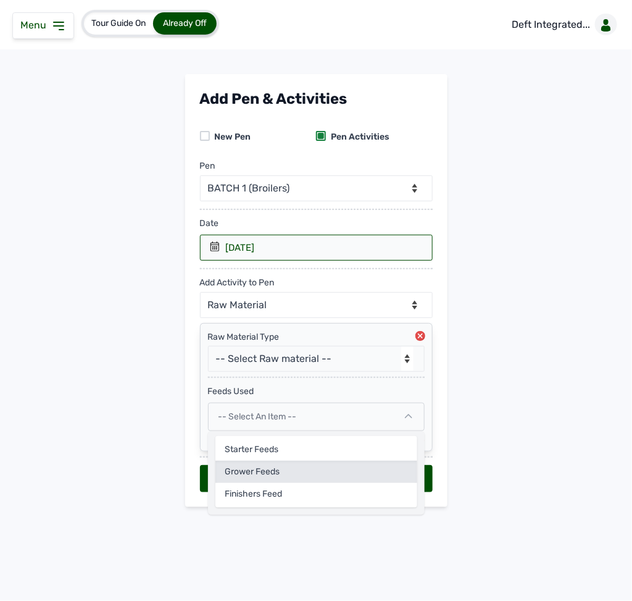
click at [293, 474] on div "Grower feeds" at bounding box center [317, 472] width 202 height 22
select select
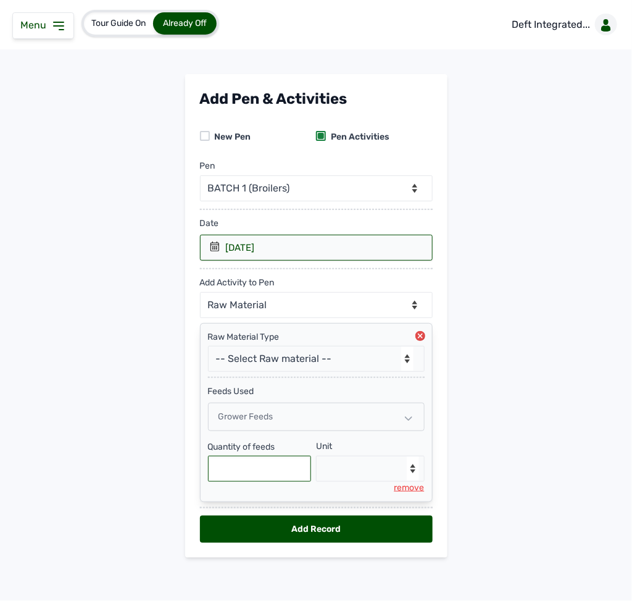
click at [264, 480] on input "text" at bounding box center [260, 469] width 104 height 26
type input "300"
click at [360, 467] on select "--Select unit-- Bag(s) Kg" at bounding box center [370, 469] width 109 height 26
select select "Kg"
click at [316, 461] on select "--Select unit-- Bag(s) Kg" at bounding box center [370, 469] width 109 height 26
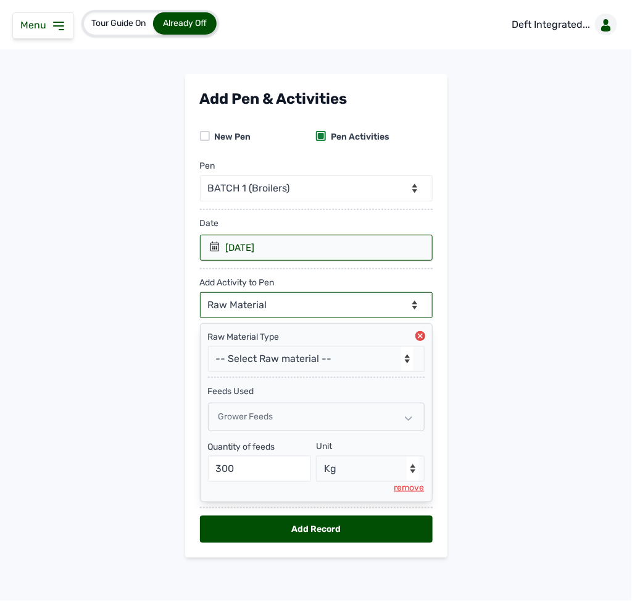
click at [303, 304] on select "--Can select multiple activity to add-- Raw Material Losses Weight" at bounding box center [316, 305] width 233 height 26
click at [200, 295] on select "--Can select multiple activity to add-- Raw Material Losses Weight" at bounding box center [316, 305] width 233 height 26
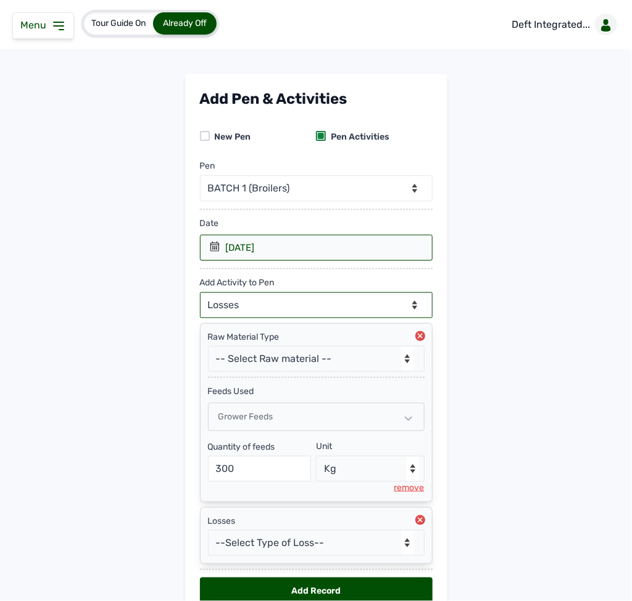
scroll to position [71, 0]
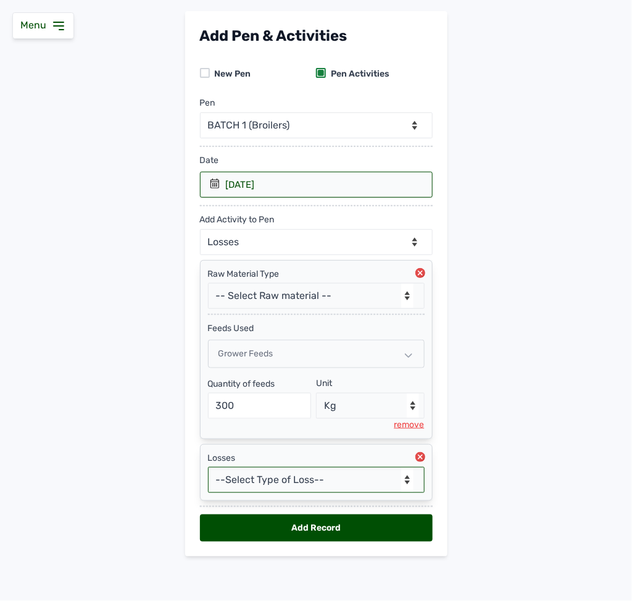
click at [351, 471] on select "--Select Type of Loss-- Mortality Culled Theft" at bounding box center [316, 480] width 217 height 26
click at [521, 450] on main "Add Pen & Activities New Pen Pen Activities Pen -- Select pen -- BATCH 1 (Broil…" at bounding box center [316, 293] width 632 height 565
click at [418, 455] on icon at bounding box center [420, 457] width 5 height 5
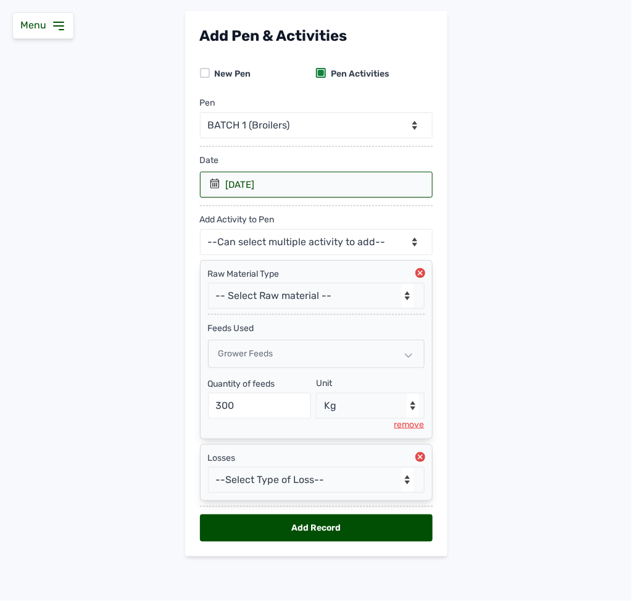
scroll to position [8, 0]
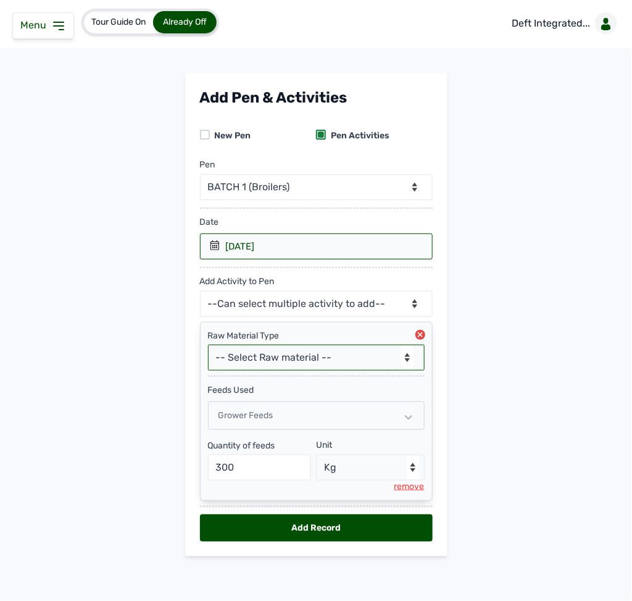
click at [291, 354] on select "-- Select Raw material -- feeds medications vaccines Biomass Fuel" at bounding box center [316, 358] width 217 height 26
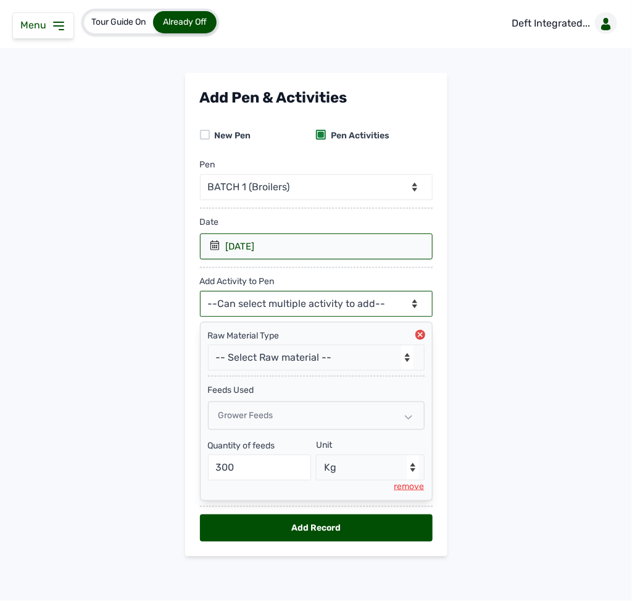
click at [298, 302] on select "--Can select multiple activity to add-- Raw Material Losses Weight" at bounding box center [316, 304] width 233 height 26
select select "Weight"
click at [200, 291] on select "--Can select multiple activity to add-- Raw Material Losses Weight" at bounding box center [316, 304] width 233 height 26
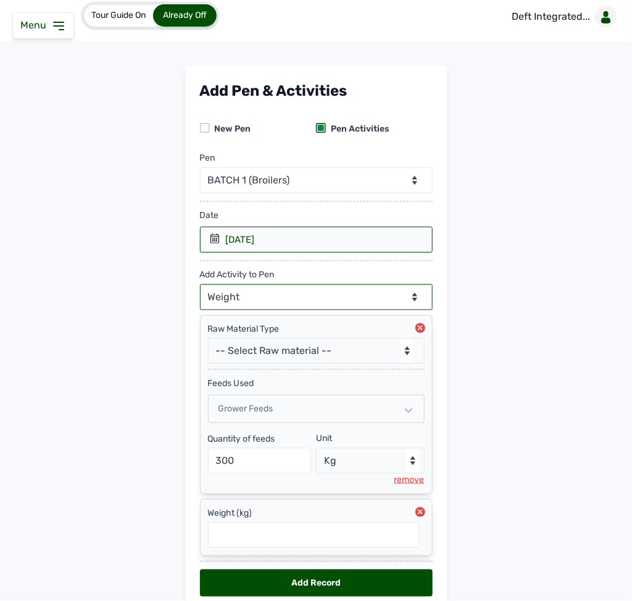
scroll to position [71, 0]
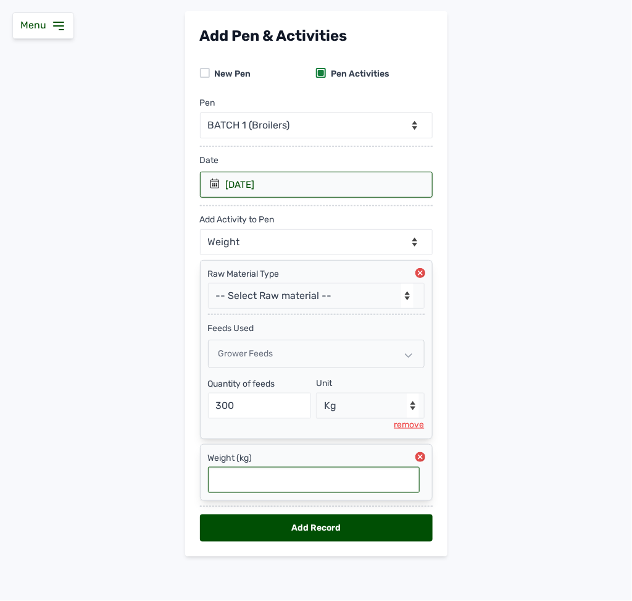
click at [262, 479] on input "text" at bounding box center [314, 480] width 212 height 26
type input "1.186"
click at [306, 527] on div "Add Record" at bounding box center [316, 527] width 233 height 27
select select "null"
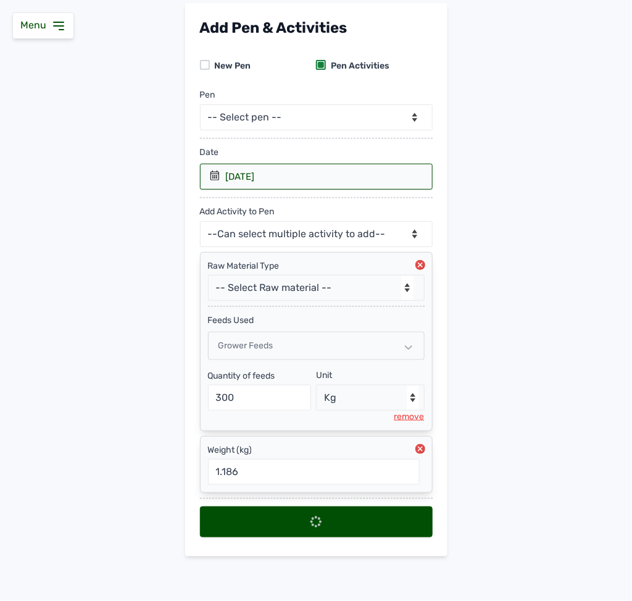
scroll to position [0, 0]
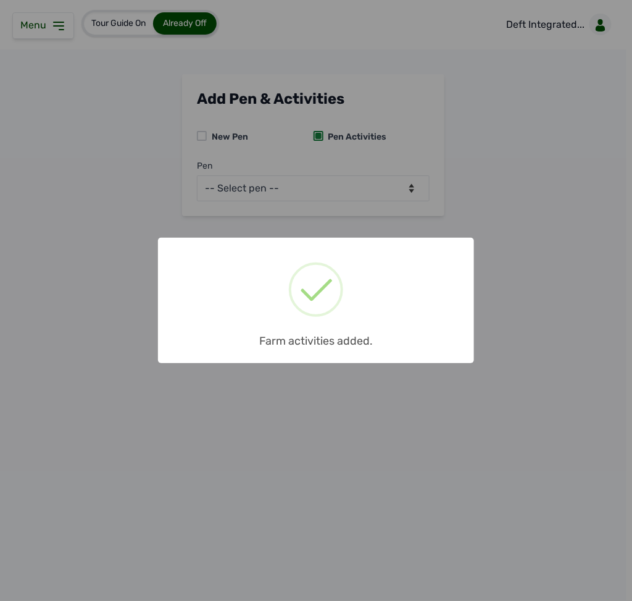
click at [330, 198] on div "× Farm activities added. OK No Cancel" at bounding box center [316, 300] width 632 height 601
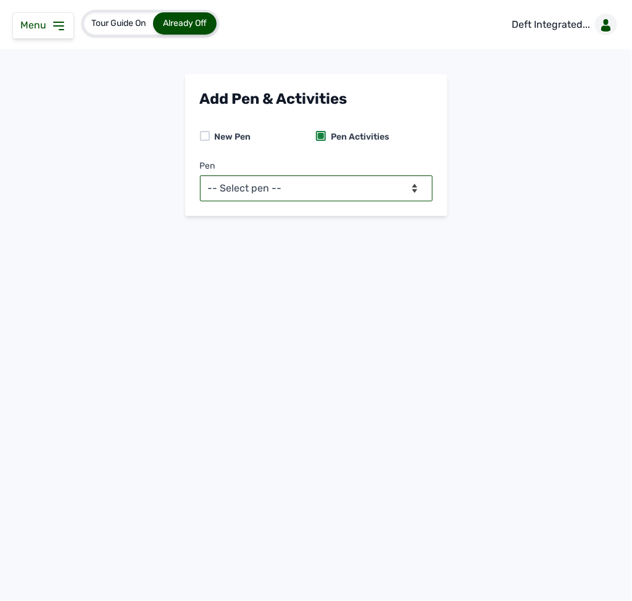
click at [354, 182] on select "-- Select pen -- BATCH 1 (Broilers) BATCH 2 (Broilers)" at bounding box center [316, 188] width 233 height 26
select select "mf2jqycq6487"
click at [200, 175] on select "-- Select pen -- BATCH 1 (Broilers) BATCH 2 (Broilers)" at bounding box center [316, 188] width 233 height 26
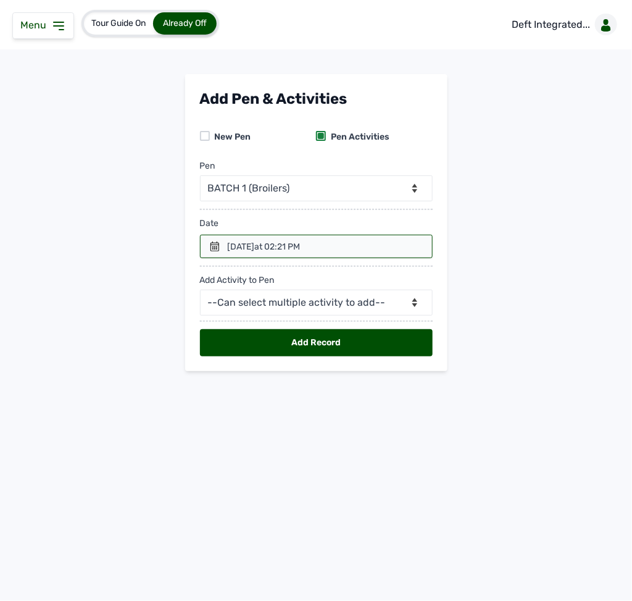
click at [214, 251] on icon at bounding box center [215, 246] width 10 height 10
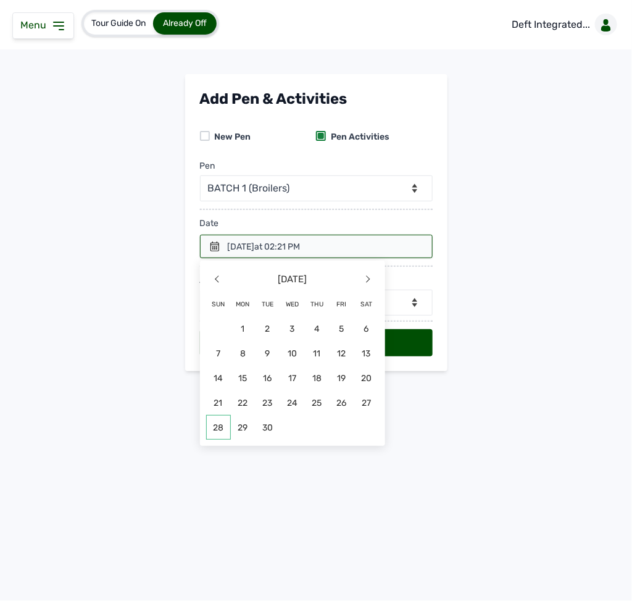
click at [222, 426] on span "28" at bounding box center [218, 427] width 25 height 25
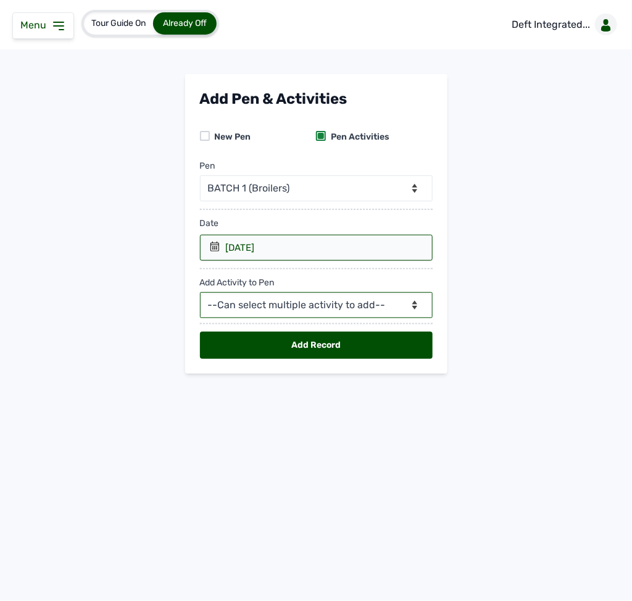
click at [291, 310] on select "--Can select multiple activity to add-- Raw Material Losses Weight" at bounding box center [316, 305] width 233 height 26
select select "Raw Material"
click at [200, 295] on select "--Can select multiple activity to add-- Raw Material Losses Weight" at bounding box center [316, 305] width 233 height 26
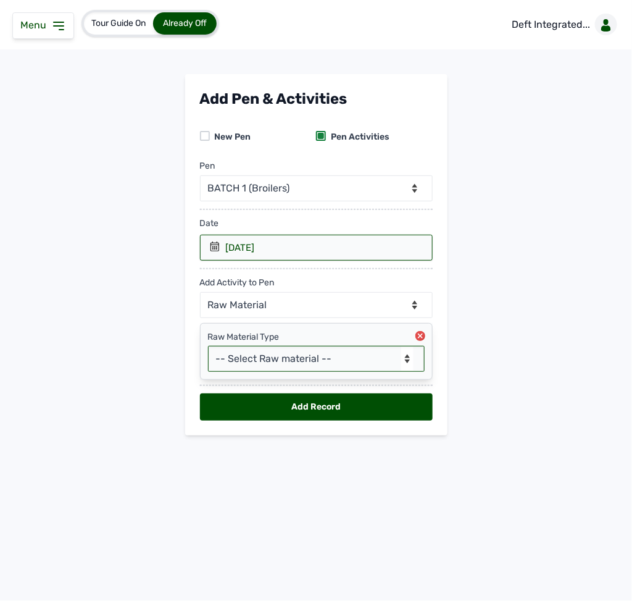
click at [256, 362] on select "-- Select Raw material -- feeds medications vaccines Biomass Fuel" at bounding box center [316, 359] width 217 height 26
select select "feeds"
click at [208, 350] on select "-- Select Raw material -- feeds medications vaccines Biomass Fuel" at bounding box center [316, 359] width 217 height 26
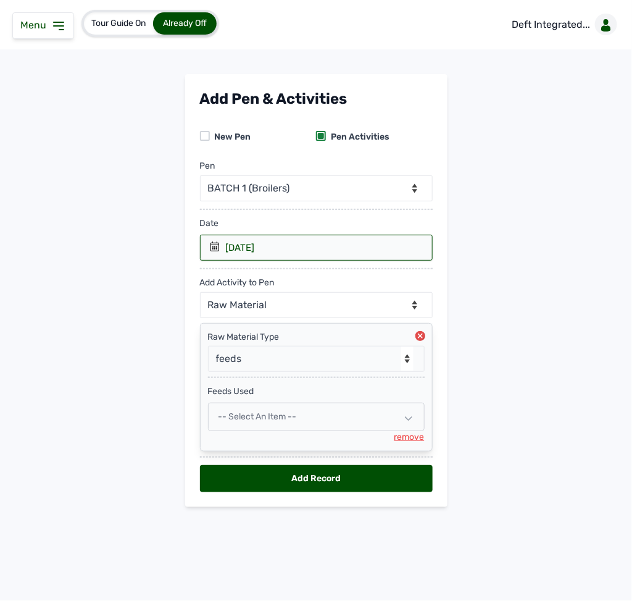
click at [269, 417] on span "-- Select an Item --" at bounding box center [258, 416] width 78 height 10
select select
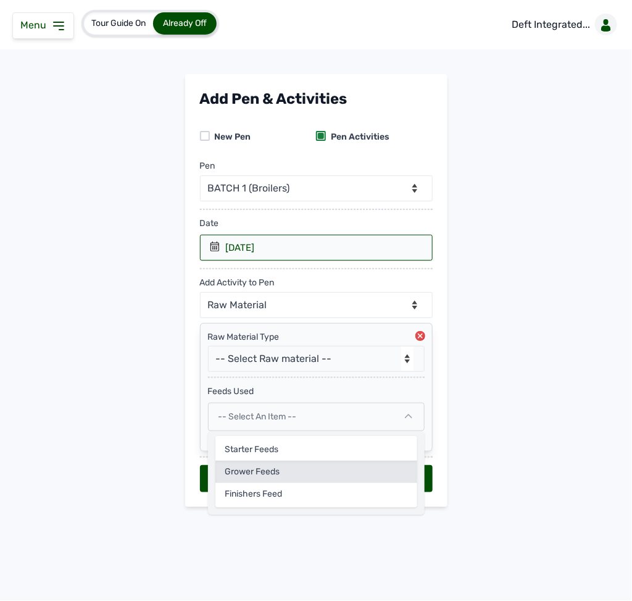
click at [261, 475] on div "Grower feeds" at bounding box center [317, 472] width 202 height 22
select select
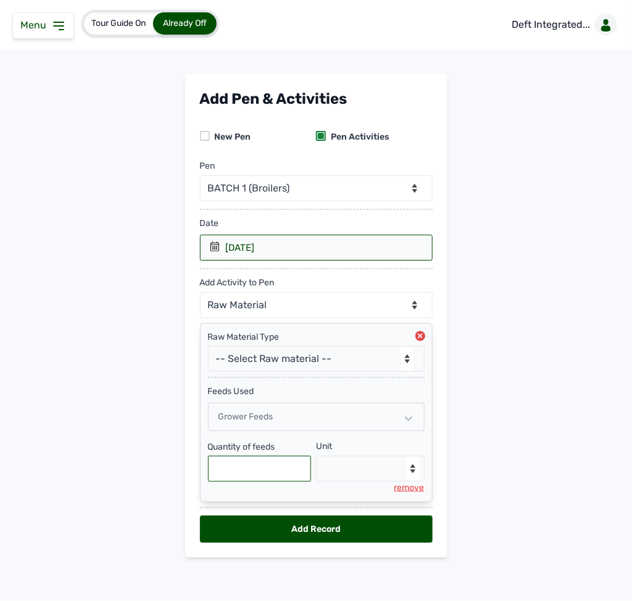
click at [254, 478] on input "text" at bounding box center [260, 469] width 104 height 26
type input "300"
click at [341, 477] on select "--Select unit-- Bag(s) Kg" at bounding box center [370, 469] width 109 height 26
select select "Kg"
click at [316, 461] on select "--Select unit-- Bag(s) Kg" at bounding box center [370, 469] width 109 height 26
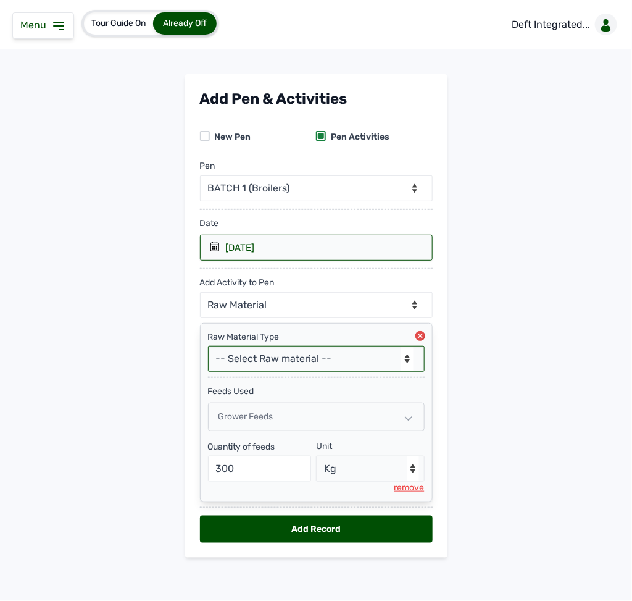
click at [279, 363] on select "-- Select Raw material -- feeds medications vaccines Biomass Fuel" at bounding box center [316, 359] width 217 height 26
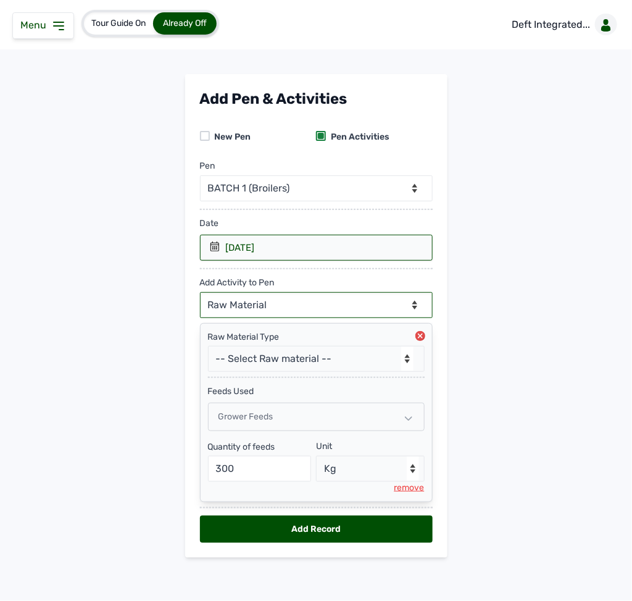
click at [285, 306] on select "--Can select multiple activity to add-- Raw Material Losses Weight" at bounding box center [316, 305] width 233 height 26
select select "Losses"
click at [200, 295] on select "--Can select multiple activity to add-- Raw Material Losses Weight" at bounding box center [316, 305] width 233 height 26
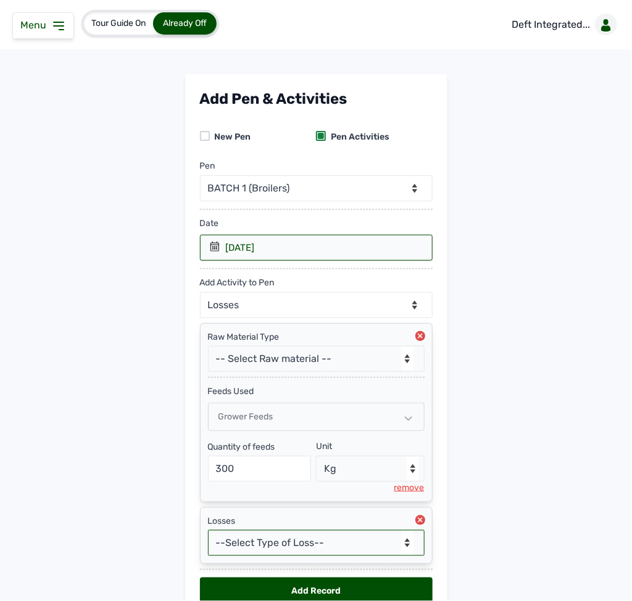
click at [298, 545] on select "--Select Type of Loss-- Mortality Culled Theft" at bounding box center [316, 543] width 217 height 26
select select "Mortality"
click at [208, 537] on select "--Select Type of Loss-- Mortality Culled Theft" at bounding box center [316, 543] width 217 height 26
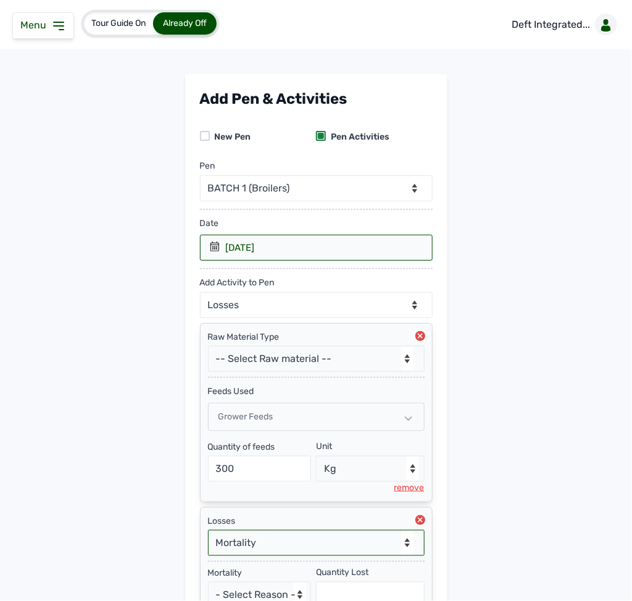
scroll to position [137, 0]
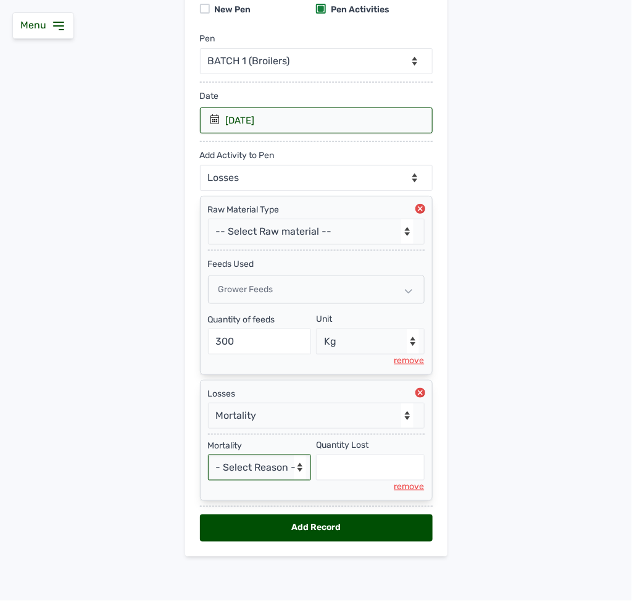
click at [253, 473] on select "- Select Reason - Disease Late Vaccination Wrong Vaccination Heat [MEDICAL_DATA…" at bounding box center [260, 468] width 104 height 26
select select "Others"
click at [208, 455] on select "- Select Reason - Disease Late Vaccination Wrong Vaccination Heat [MEDICAL_DATA…" at bounding box center [260, 468] width 104 height 26
select select "null"
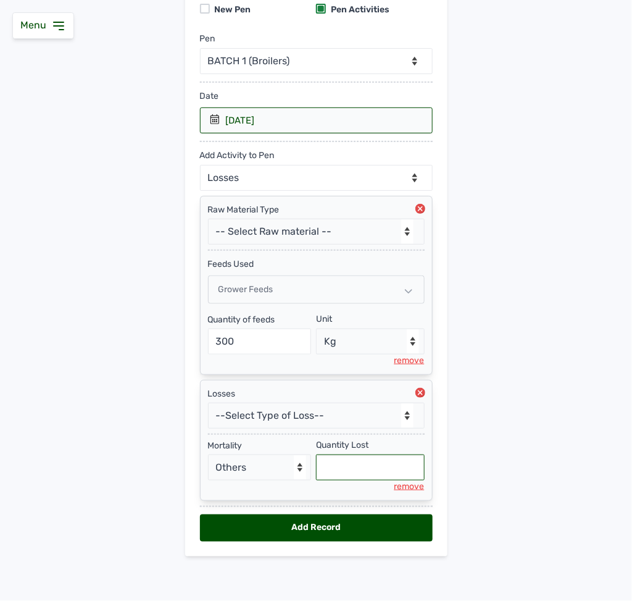
click at [356, 460] on input "text" at bounding box center [370, 468] width 109 height 26
type input "3"
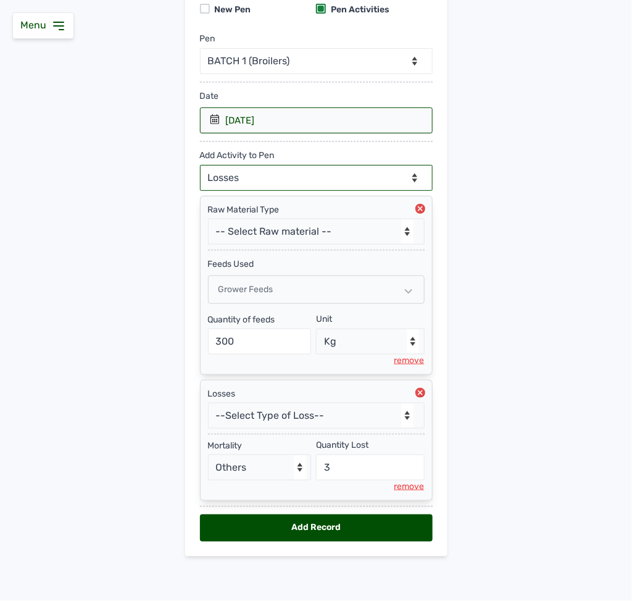
click at [351, 165] on select "--Can select multiple activity to add-- Raw Material Losses Weight" at bounding box center [316, 178] width 233 height 26
select select "Weight"
click at [200, 165] on select "--Can select multiple activity to add-- Raw Material Losses Weight" at bounding box center [316, 178] width 233 height 26
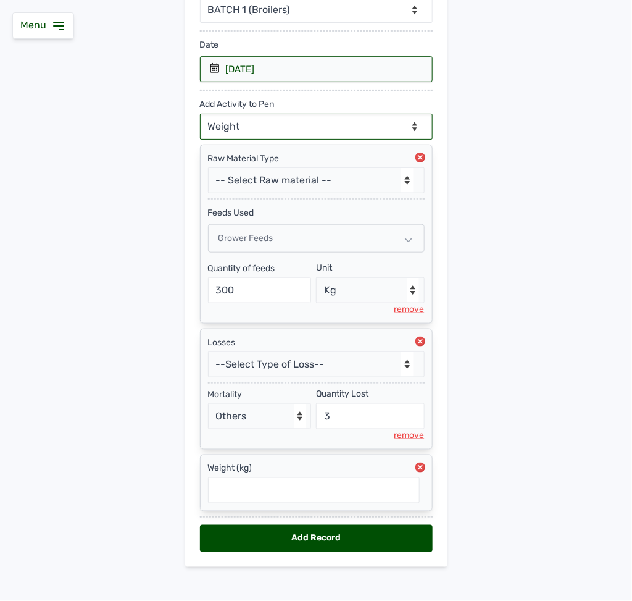
scroll to position [200, 0]
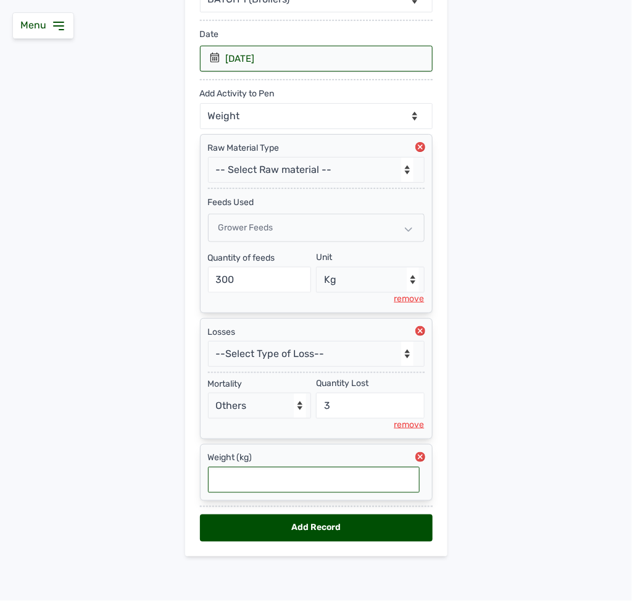
click at [267, 492] on input "text" at bounding box center [314, 480] width 212 height 26
type input "1.22"
click at [332, 527] on div "Add Record" at bounding box center [316, 527] width 233 height 27
select select "null"
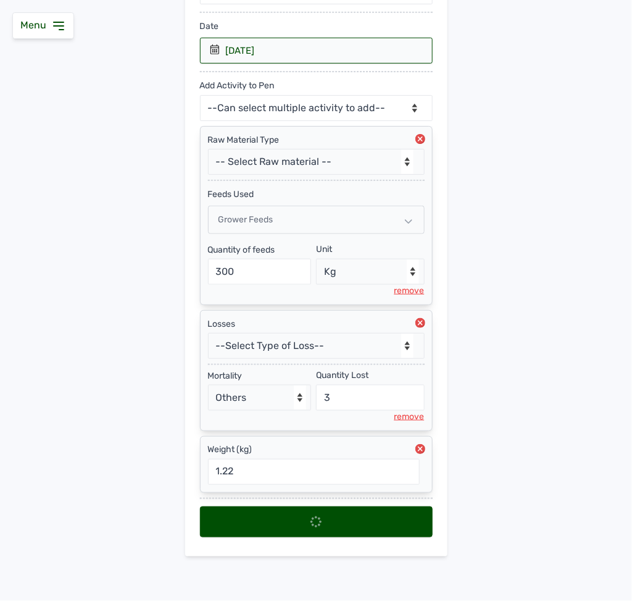
select select
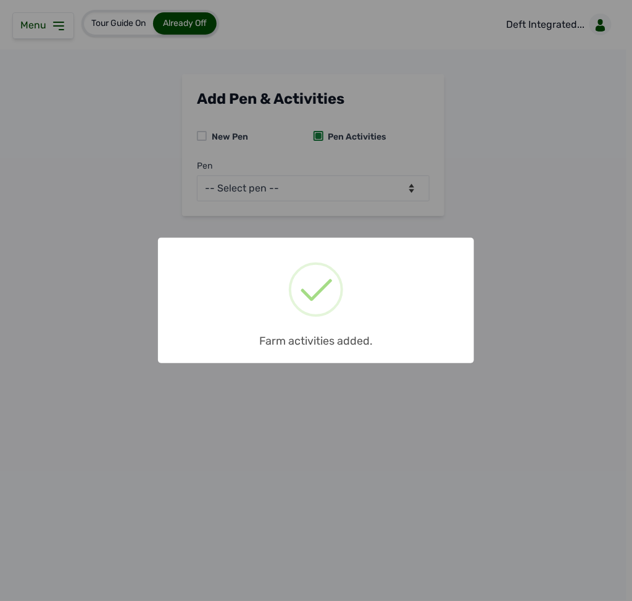
click at [50, 23] on div "× Farm activities added. OK No Cancel" at bounding box center [316, 300] width 632 height 601
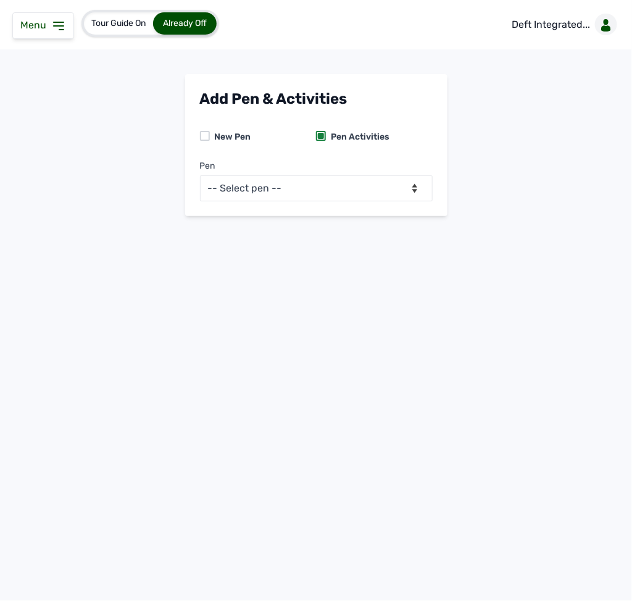
click at [51, 23] on icon at bounding box center [58, 26] width 15 height 15
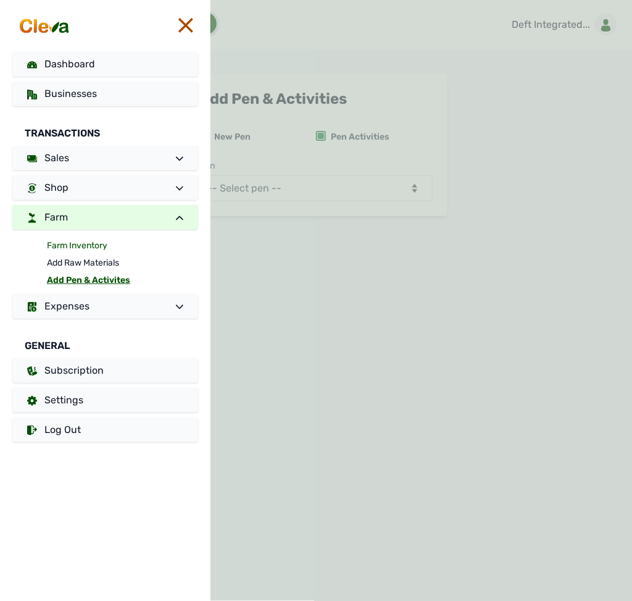
click at [87, 243] on link "Farm Inventory" at bounding box center [122, 245] width 151 height 17
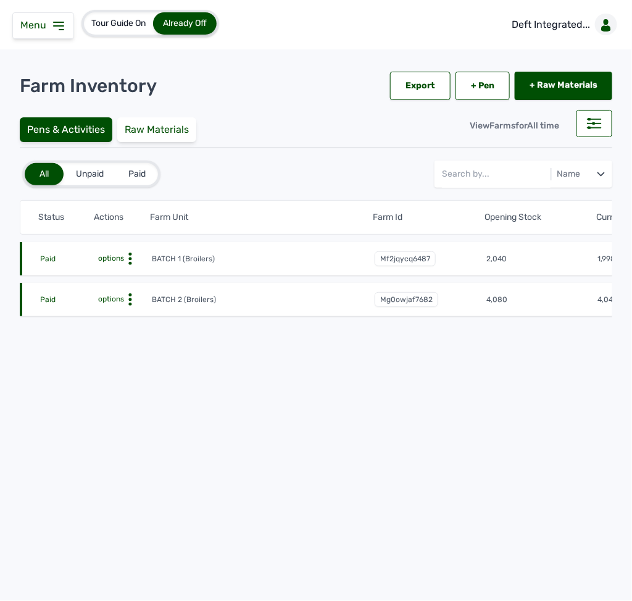
click at [129, 259] on circle at bounding box center [130, 259] width 3 height 3
click at [128, 280] on div "Farm Activities" at bounding box center [106, 277] width 88 height 15
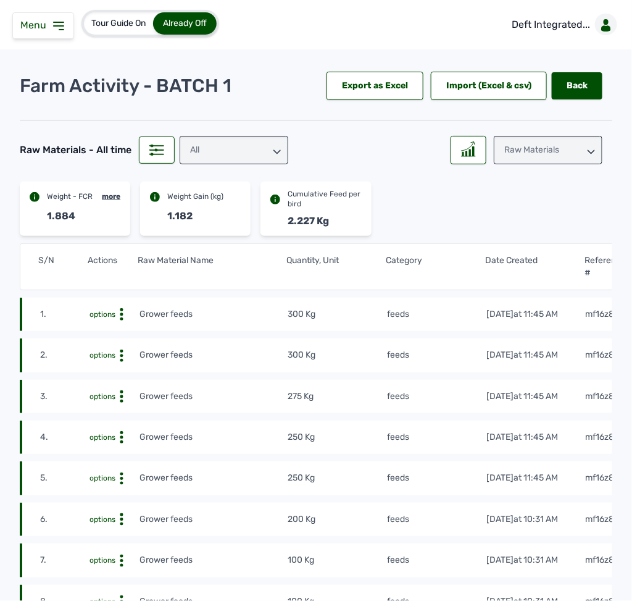
click at [549, 145] on div "Raw Materials" at bounding box center [548, 150] width 109 height 28
click at [523, 202] on div "Weight" at bounding box center [548, 205] width 109 height 22
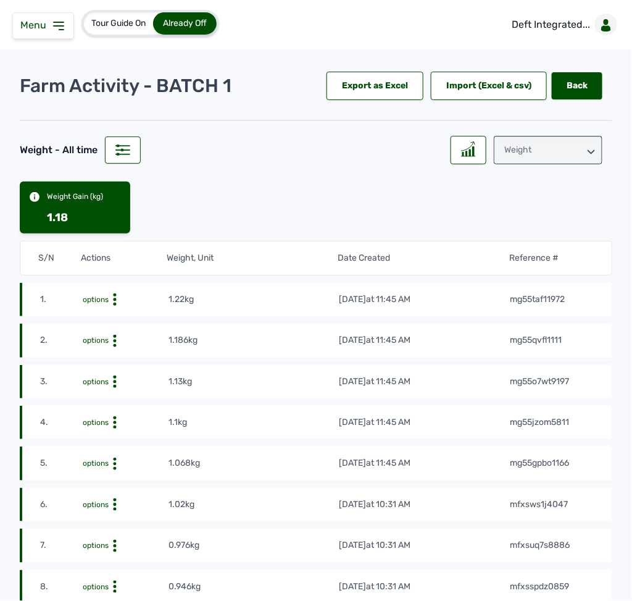
click at [566, 146] on div "Weight" at bounding box center [548, 150] width 109 height 28
click at [549, 221] on div "Losses" at bounding box center [548, 227] width 109 height 22
